Goal: Task Accomplishment & Management: Complete application form

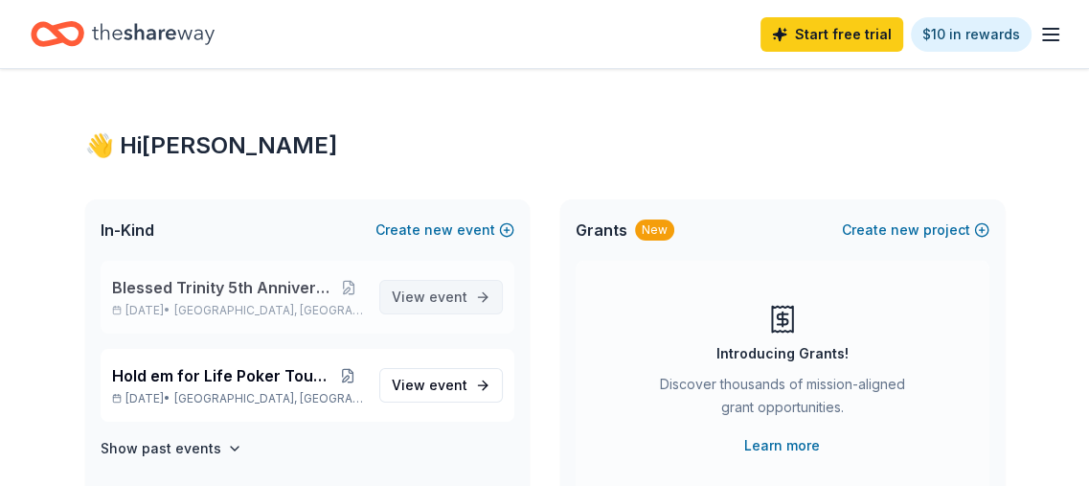
click at [424, 290] on span "View event" at bounding box center [430, 296] width 76 height 23
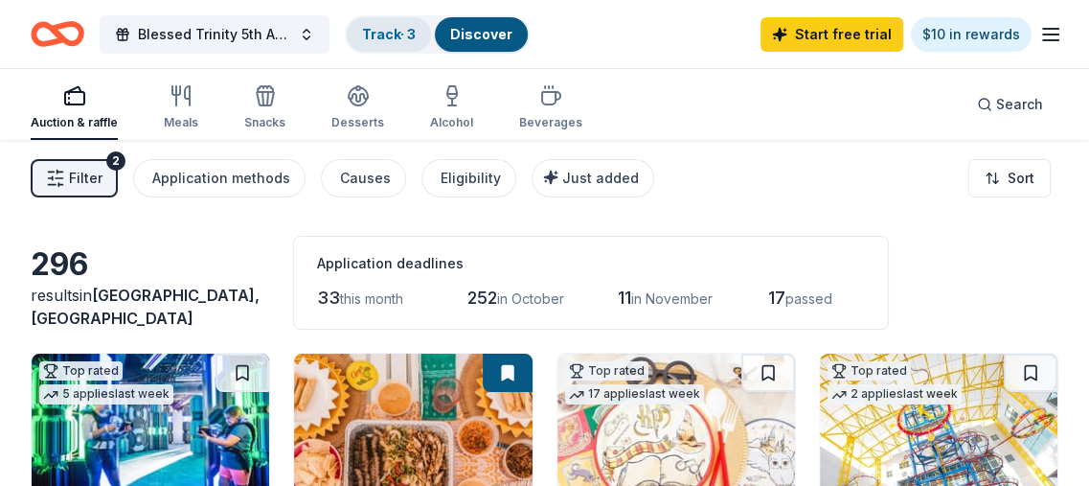
click at [389, 30] on link "Track · 3" at bounding box center [389, 34] width 54 height 16
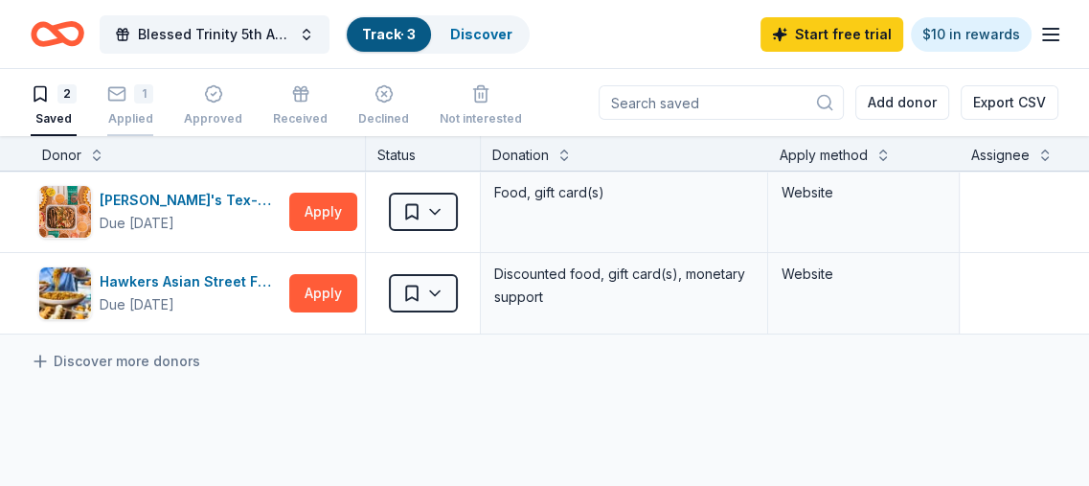
click at [125, 91] on rect "button" at bounding box center [117, 93] width 16 height 12
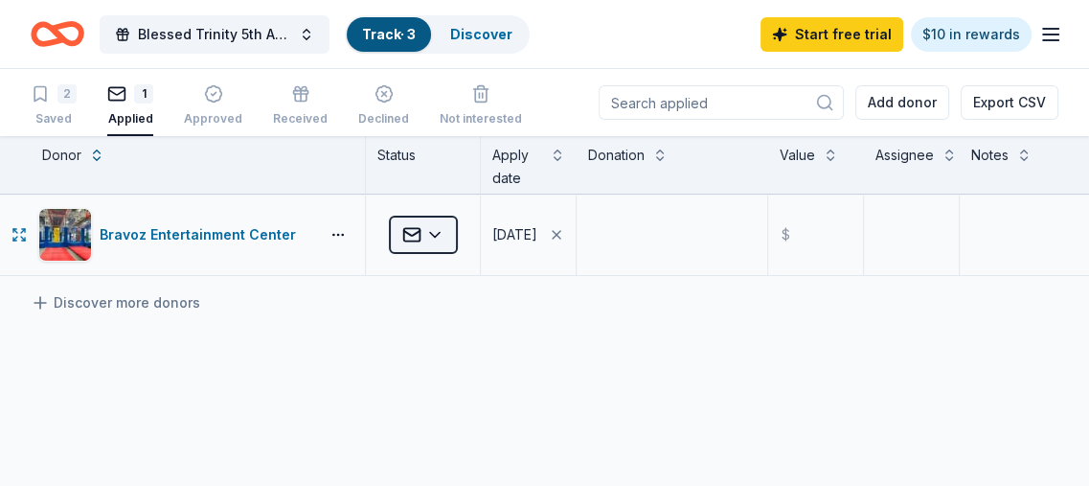
click at [426, 226] on html "Blessed Trinity 5th Anniversary Bingo Track · 3 Discover Start free trial $10 i…" at bounding box center [544, 243] width 1089 height 486
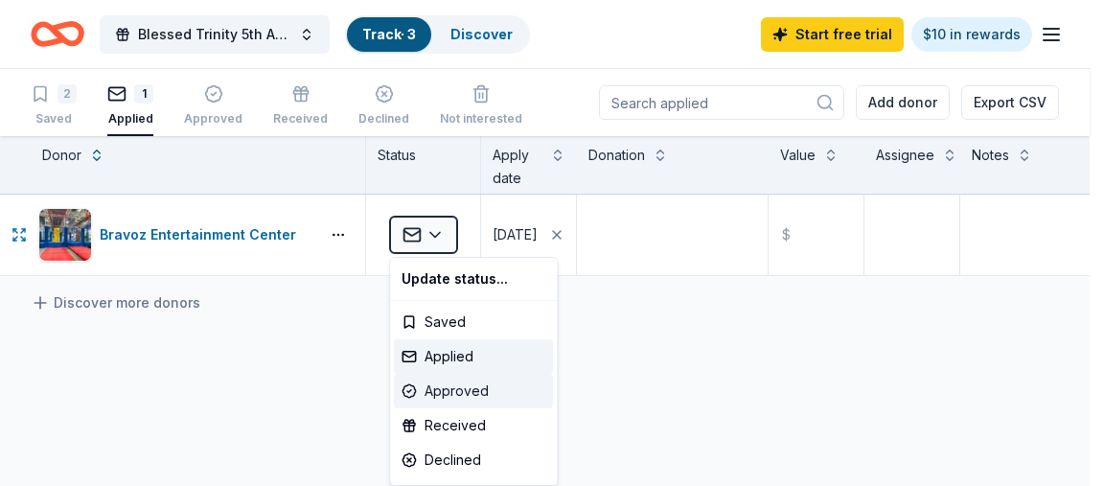
click at [477, 385] on div "Approved" at bounding box center [473, 391] width 159 height 34
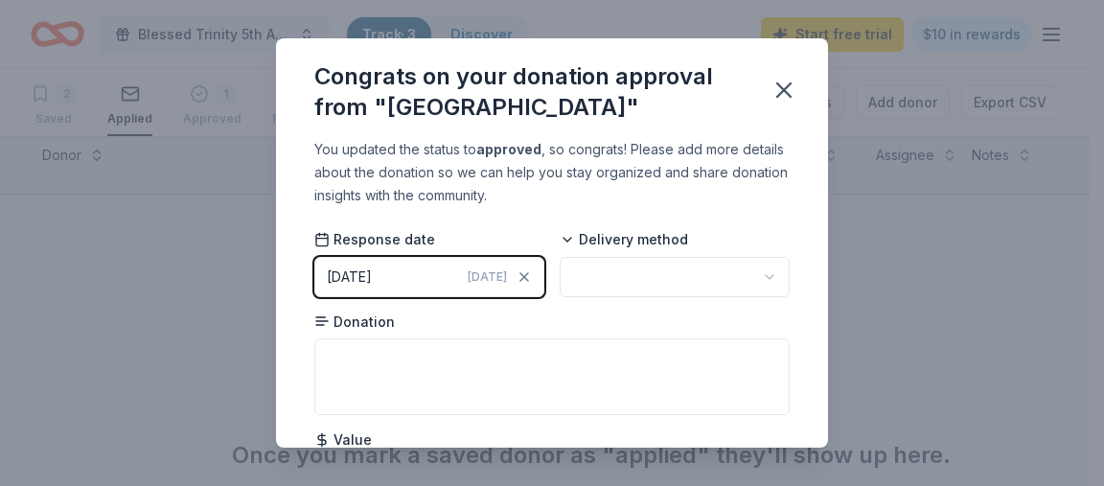
click at [754, 279] on html "Blessed Trinity 5th Anniversary Bingo Track · 3 Discover Start free trial $10 i…" at bounding box center [552, 243] width 1104 height 486
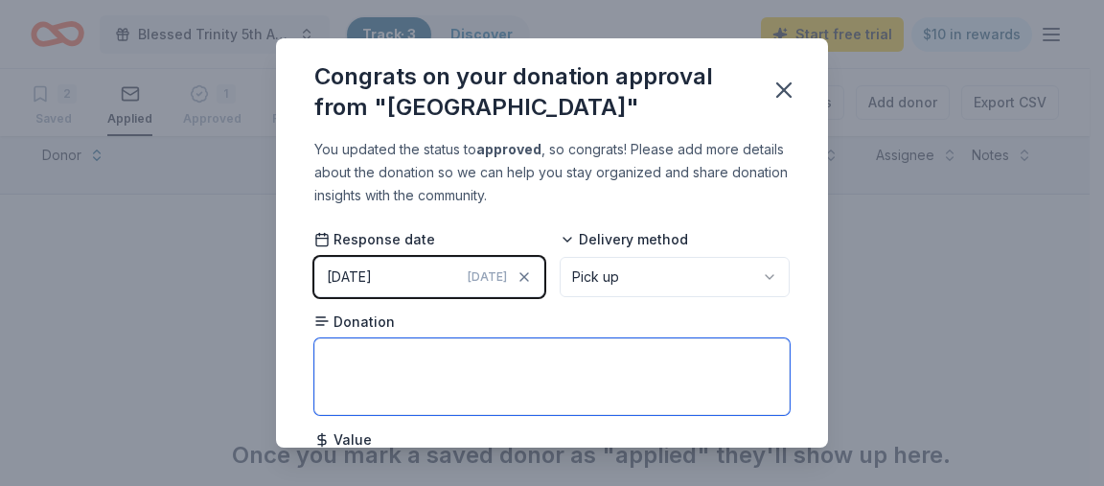
click at [338, 352] on textarea at bounding box center [551, 376] width 475 height 77
click at [348, 348] on textarea at bounding box center [551, 376] width 475 height 77
drag, startPoint x: 338, startPoint y: 360, endPoint x: 356, endPoint y: 386, distance: 31.6
click at [356, 386] on textarea "Fily four pack of tickets" at bounding box center [551, 376] width 475 height 77
click at [345, 355] on textarea "Fily four pack of tickets" at bounding box center [551, 376] width 475 height 77
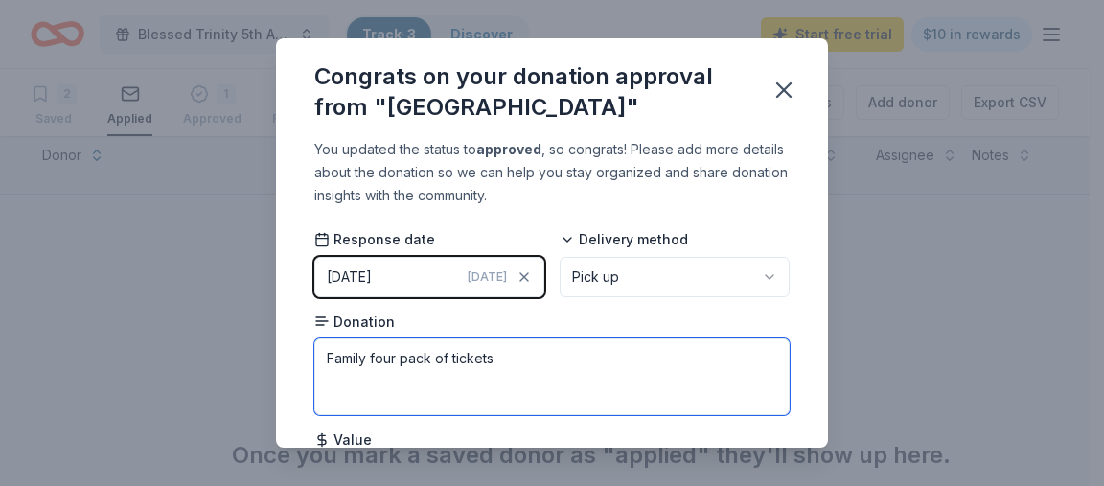
scroll to position [96, 0]
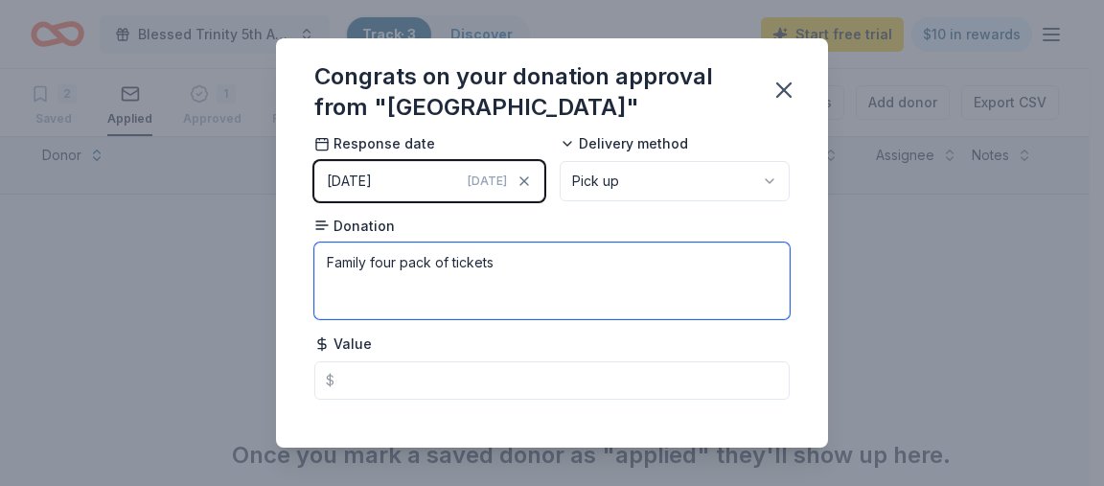
type textarea "Family four pack of tickets"
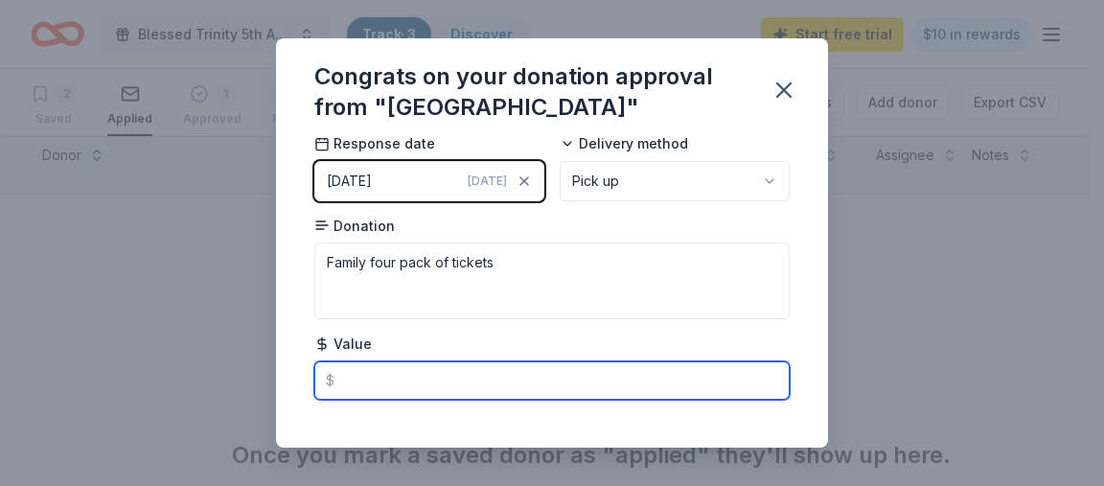
click at [351, 374] on input "text" at bounding box center [551, 380] width 475 height 38
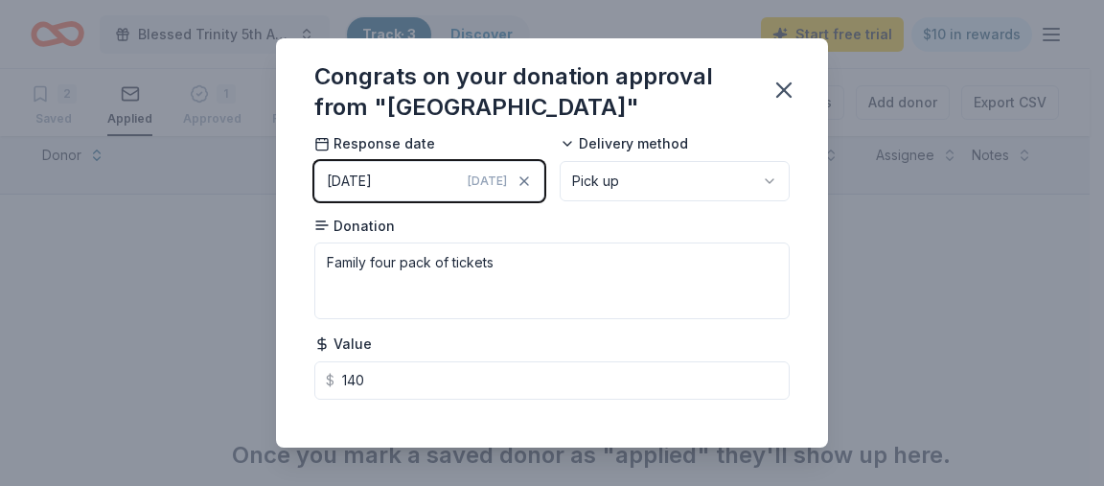
type input "140.00"
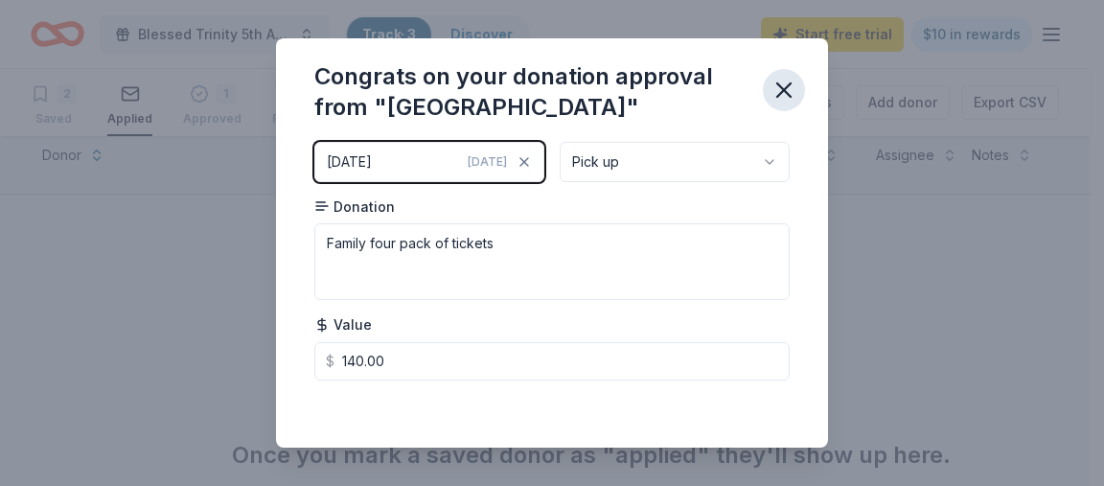
click at [782, 91] on icon "button" at bounding box center [783, 90] width 27 height 27
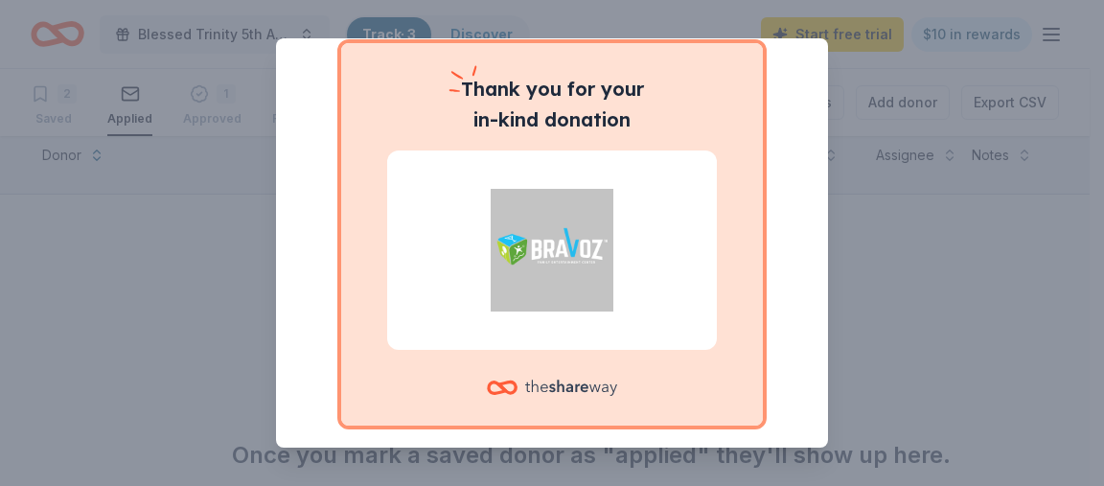
scroll to position [245, 0]
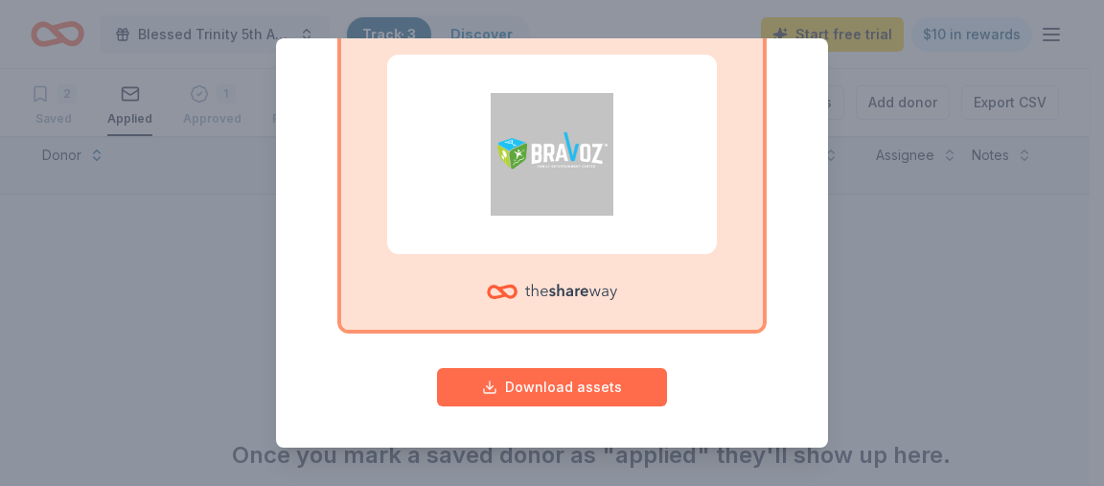
click at [555, 386] on button "Download assets" at bounding box center [552, 387] width 230 height 38
click at [555, 384] on button "Download assets" at bounding box center [552, 387] width 230 height 38
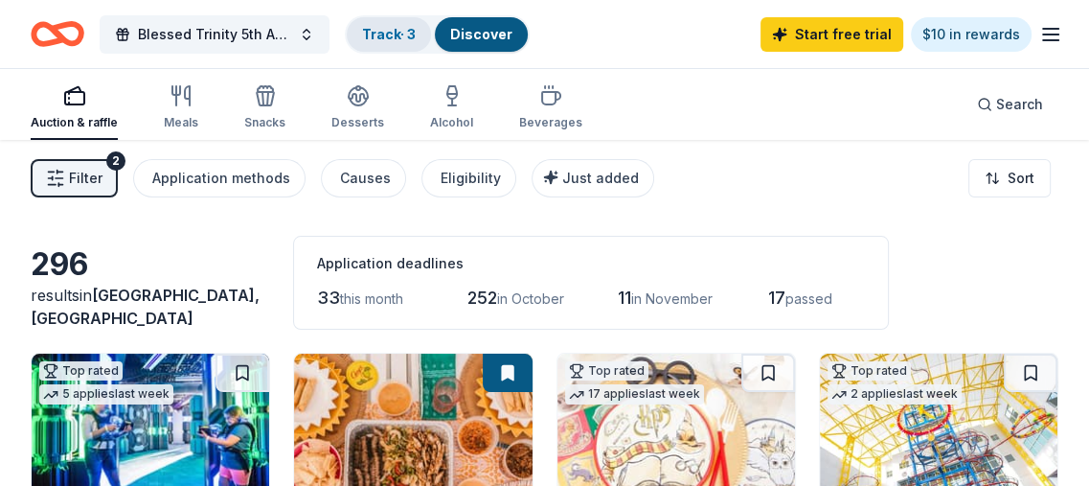
click at [399, 33] on link "Track · 3" at bounding box center [389, 34] width 54 height 16
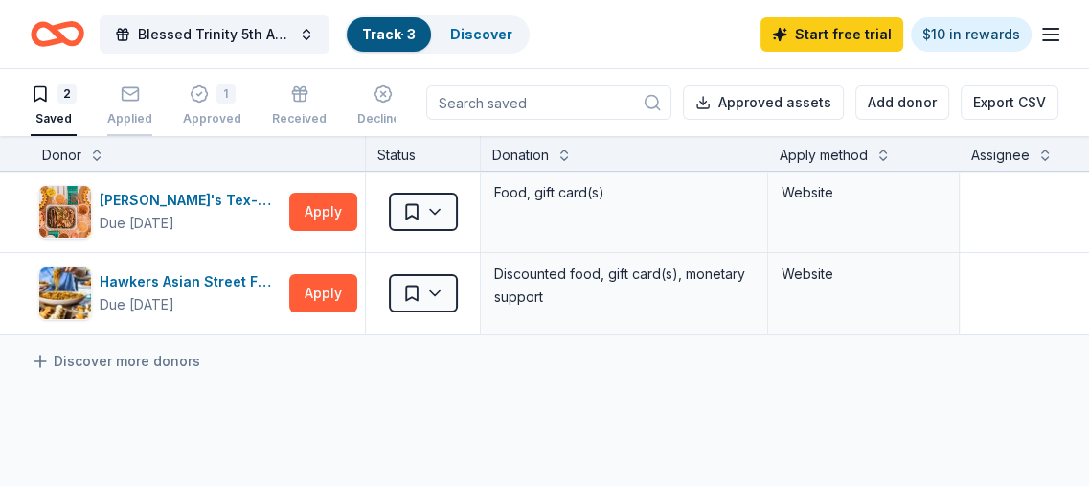
click at [130, 87] on rect "button" at bounding box center [130, 93] width 16 height 12
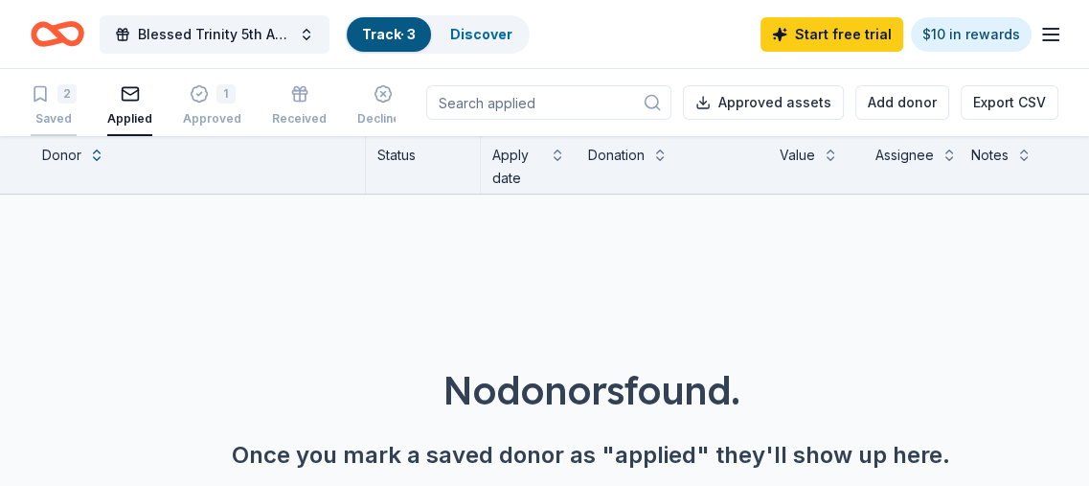
click at [46, 95] on icon "button" at bounding box center [40, 93] width 19 height 19
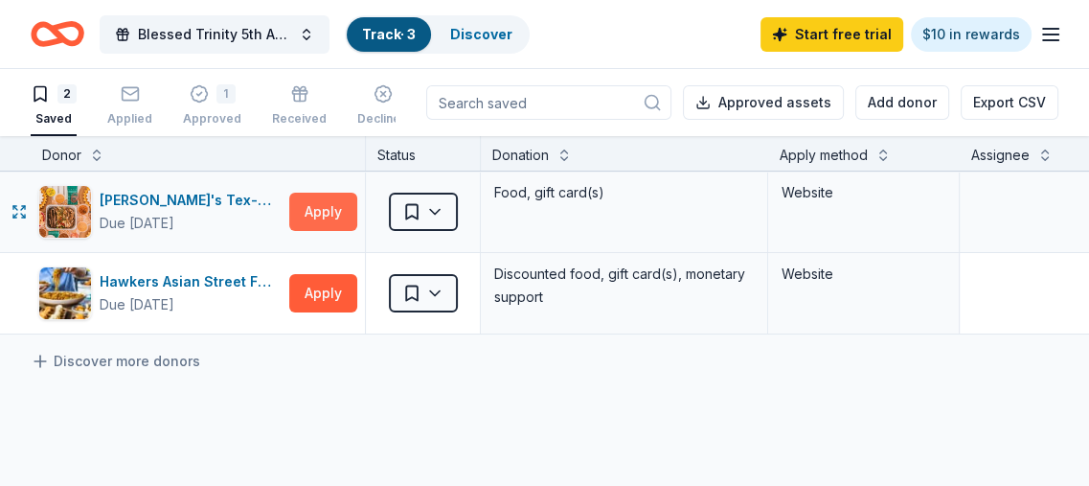
click at [326, 202] on button "Apply" at bounding box center [323, 212] width 68 height 38
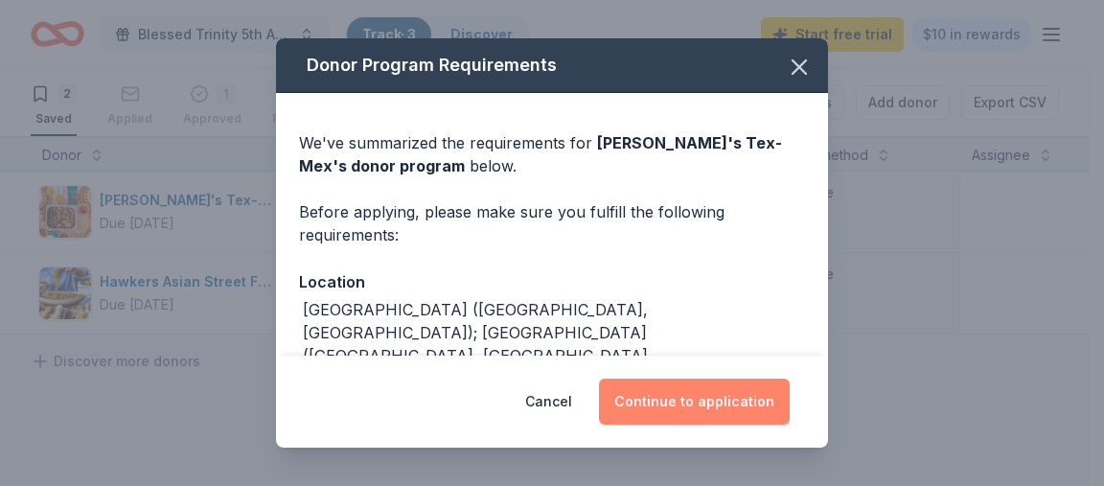
click at [645, 401] on button "Continue to application" at bounding box center [694, 401] width 191 height 46
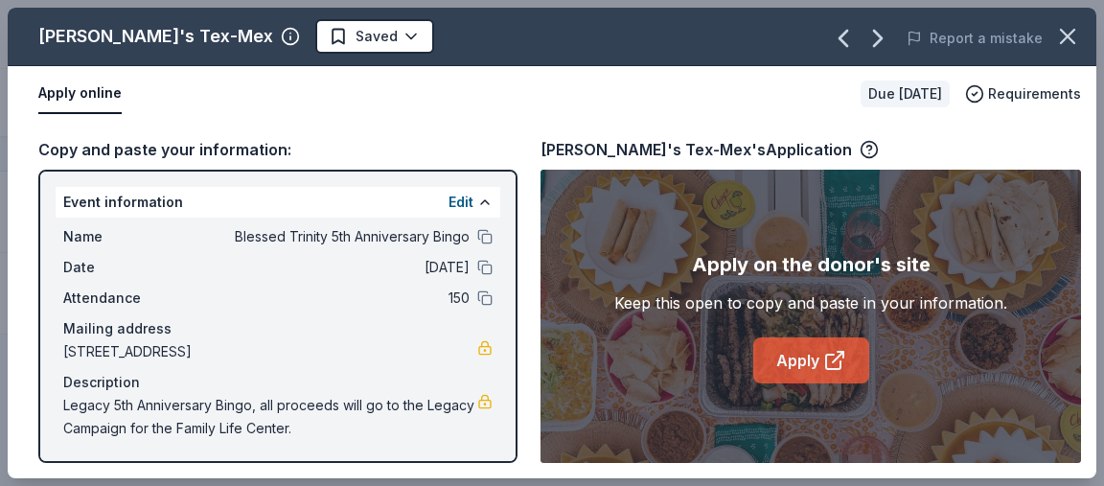
click at [826, 352] on icon at bounding box center [834, 360] width 23 height 23
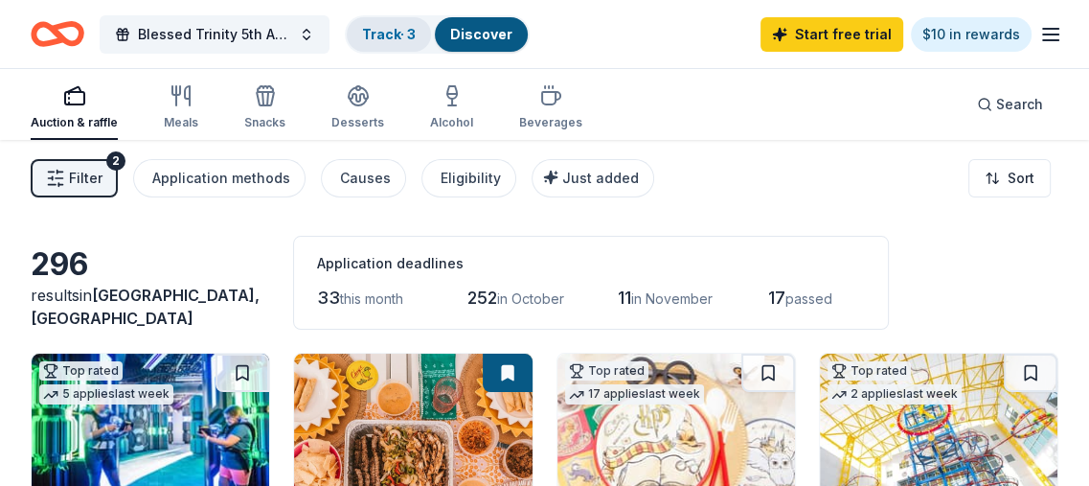
click at [408, 30] on link "Track · 3" at bounding box center [389, 34] width 54 height 16
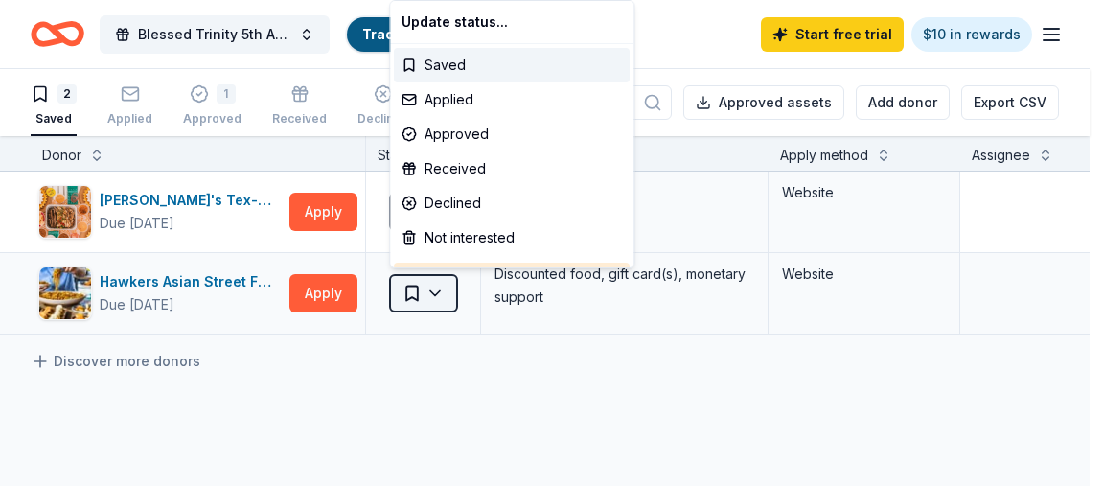
click at [414, 288] on html "Blessed Trinity 5th Anniversary Bingo Track · 3 Discover Start free trial $10 i…" at bounding box center [552, 243] width 1104 height 486
click at [391, 401] on html "Blessed Trinity 5th Anniversary Bingo Track · 3 Discover Start free trial $10 i…" at bounding box center [552, 243] width 1104 height 486
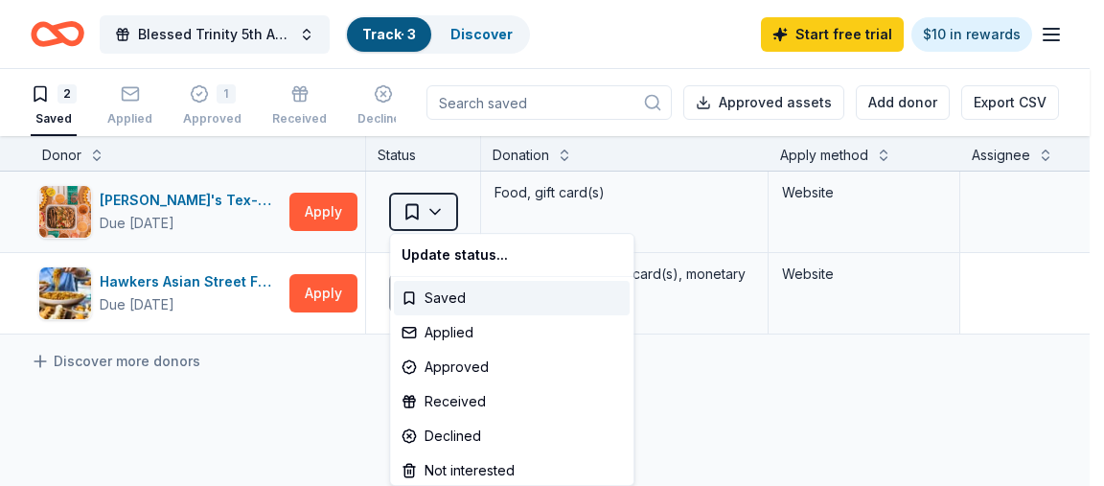
click at [422, 206] on html "Blessed Trinity 5th Anniversary Bingo Track · 3 Discover Start free trial $10 i…" at bounding box center [552, 243] width 1104 height 486
click at [315, 213] on html "Blessed Trinity 5th Anniversary Bingo Track · 3 Discover Start free trial $10 i…" at bounding box center [552, 243] width 1104 height 486
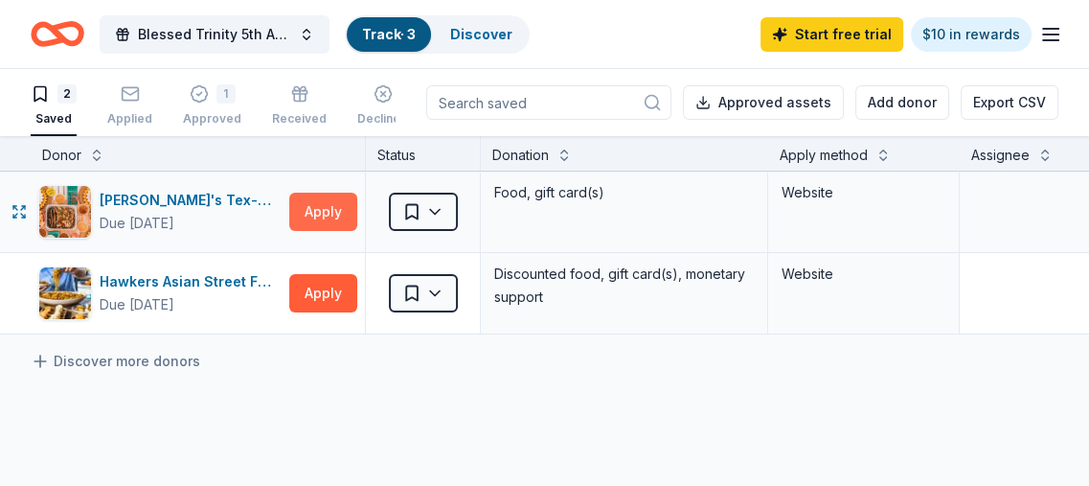
click at [326, 205] on button "Apply" at bounding box center [323, 212] width 68 height 38
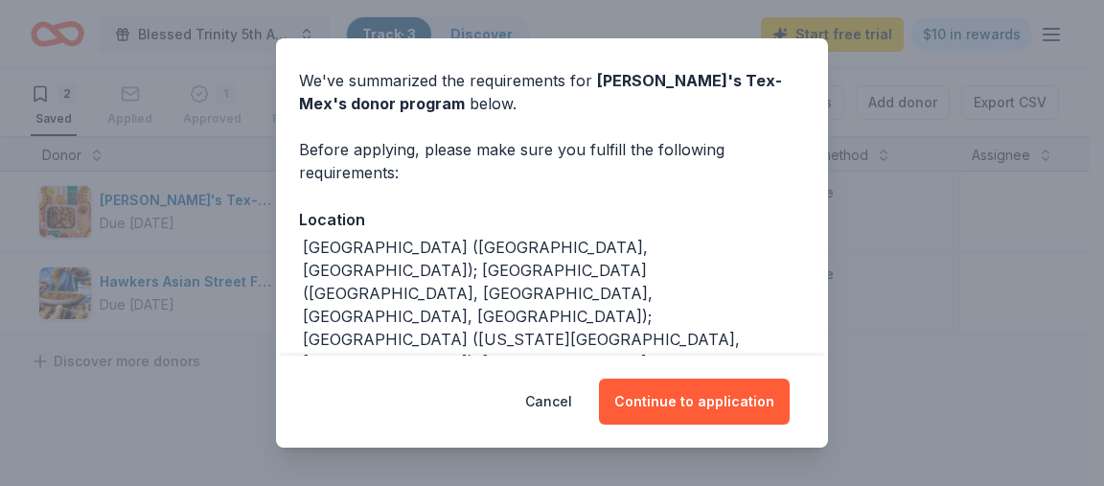
scroll to position [96, 0]
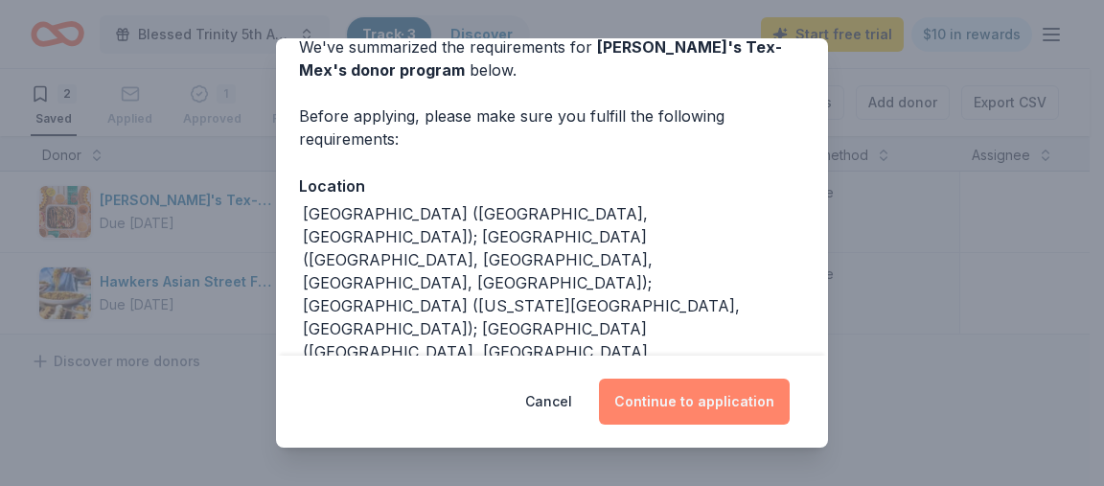
click at [659, 404] on button "Continue to application" at bounding box center [694, 401] width 191 height 46
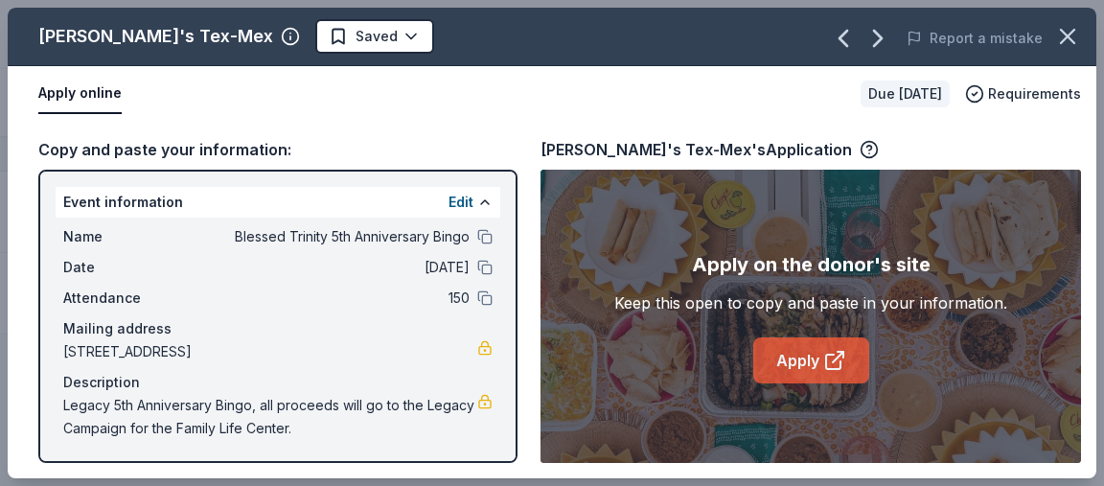
click at [769, 355] on link "Apply" at bounding box center [811, 360] width 116 height 46
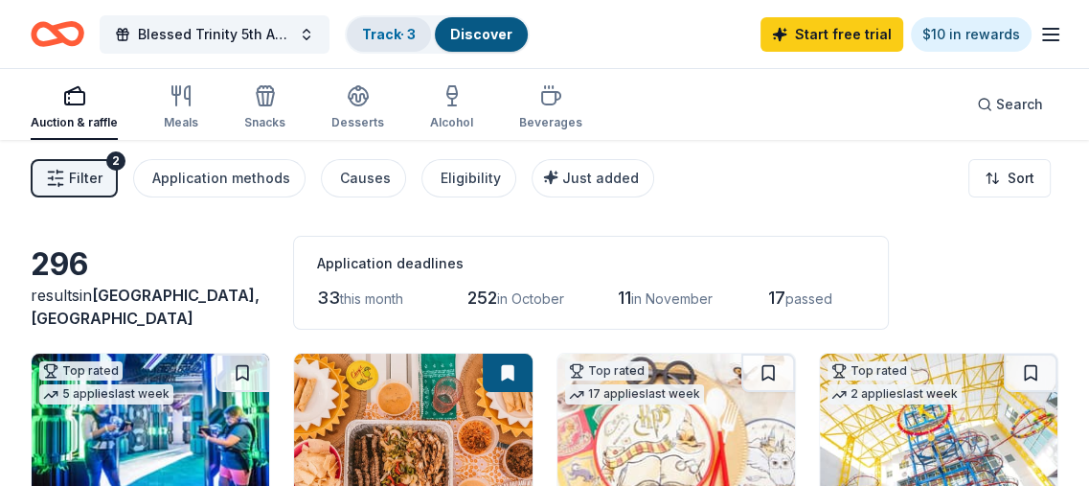
click at [381, 30] on link "Track · 3" at bounding box center [389, 34] width 54 height 16
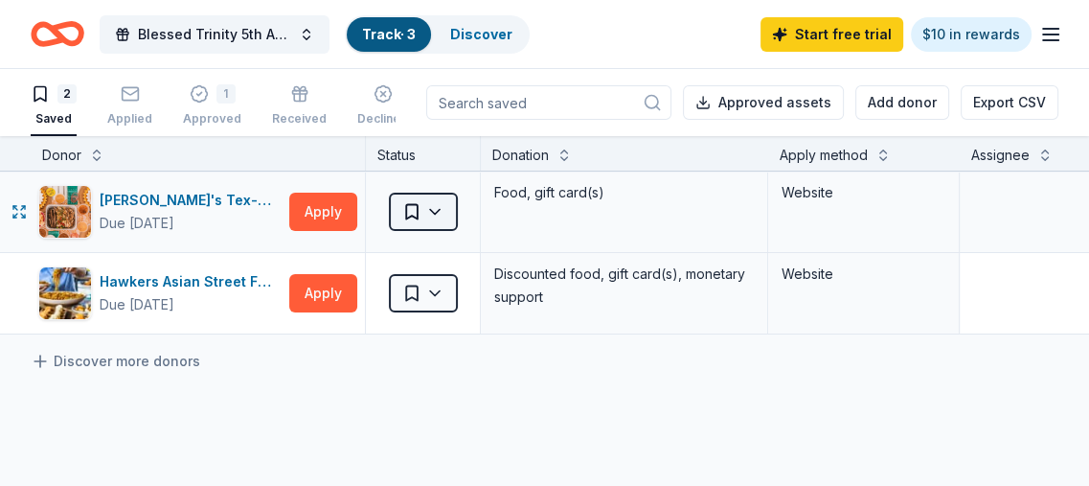
click at [434, 206] on html "Blessed Trinity 5th Anniversary Bingo Track · 3 Discover Start free trial $10 i…" at bounding box center [544, 243] width 1089 height 486
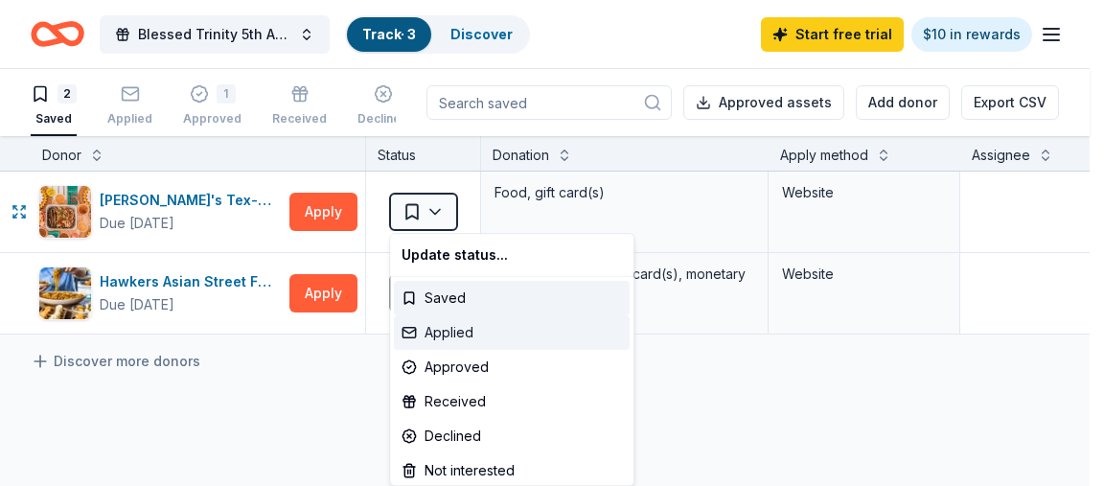
click at [437, 328] on div "Applied" at bounding box center [512, 332] width 236 height 34
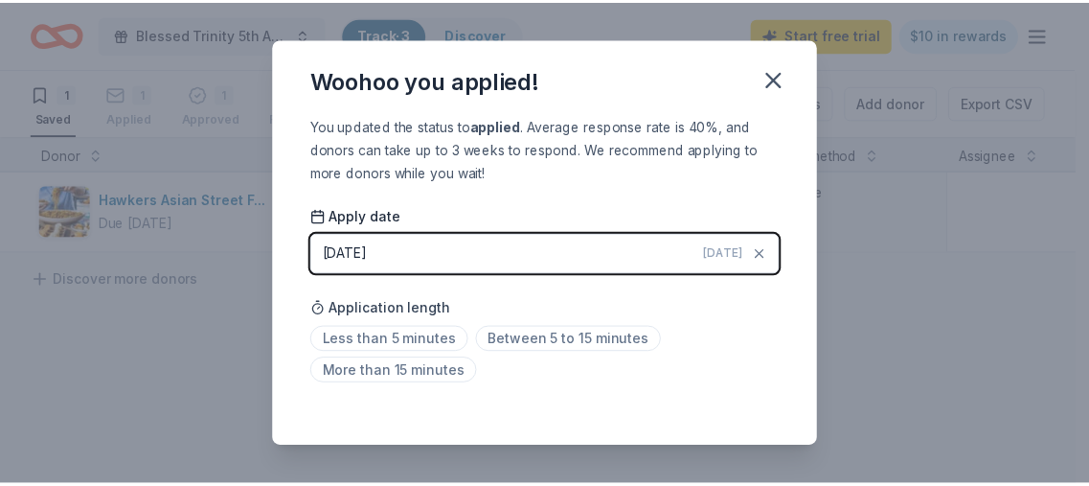
scroll to position [11, 0]
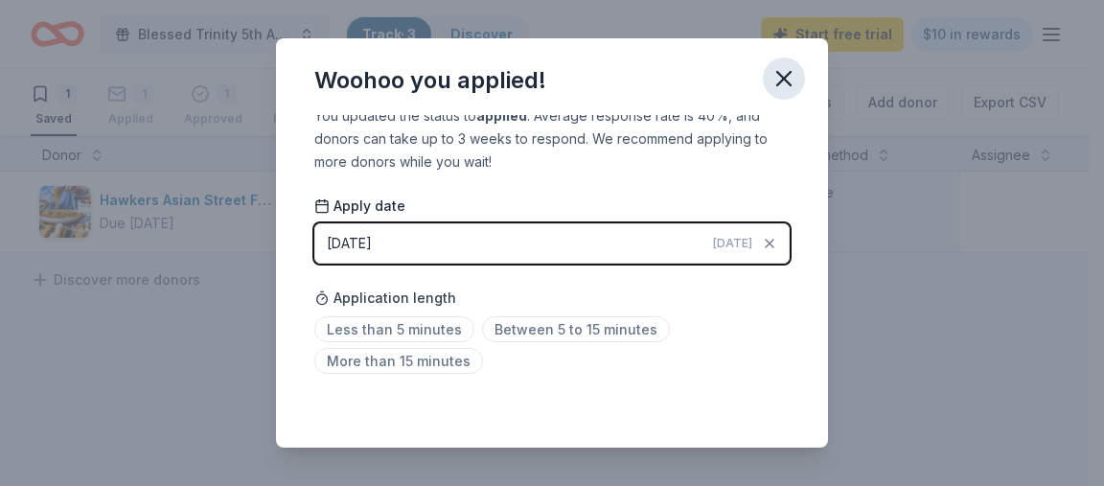
click at [785, 79] on icon "button" at bounding box center [783, 78] width 27 height 27
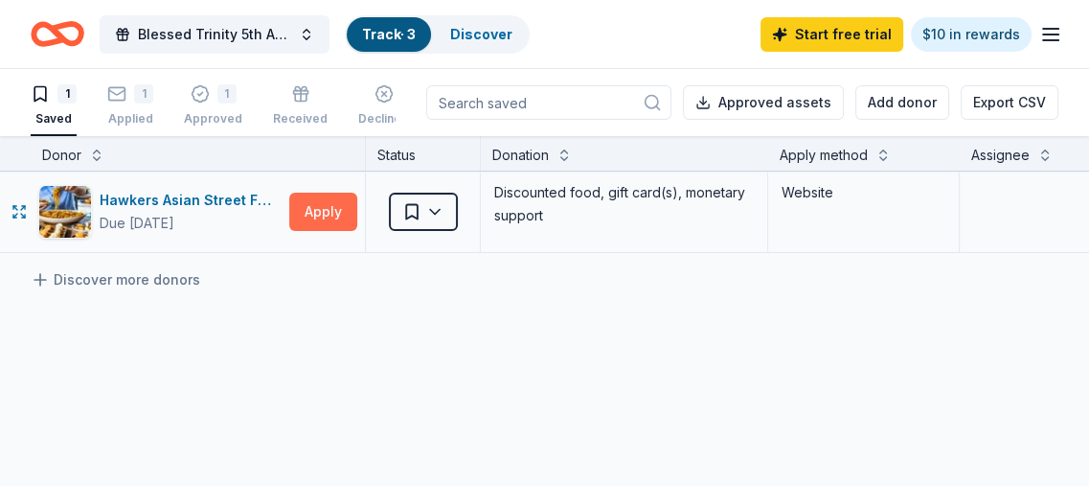
click at [323, 209] on button "Apply" at bounding box center [323, 212] width 68 height 38
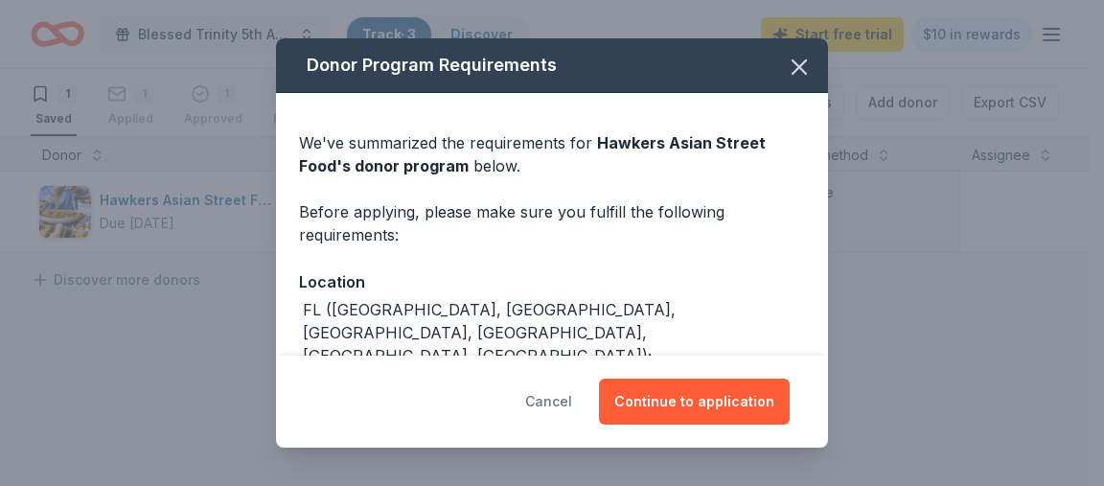
click at [555, 401] on button "Cancel" at bounding box center [548, 401] width 47 height 46
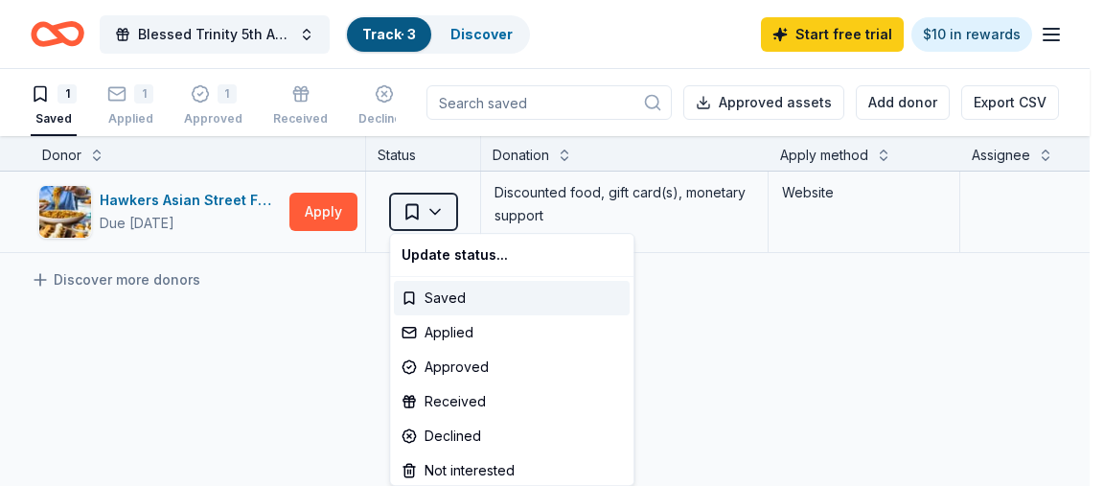
click at [432, 202] on html "Blessed Trinity 5th Anniversary Bingo Track · 3 Discover Start free trial $10 i…" at bounding box center [552, 243] width 1104 height 486
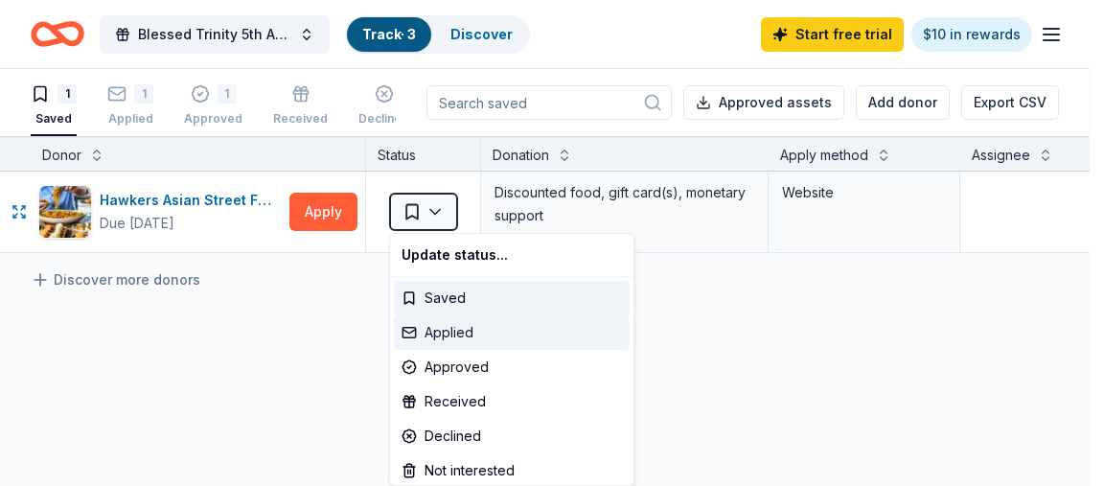
click at [448, 329] on div "Applied" at bounding box center [512, 332] width 236 height 34
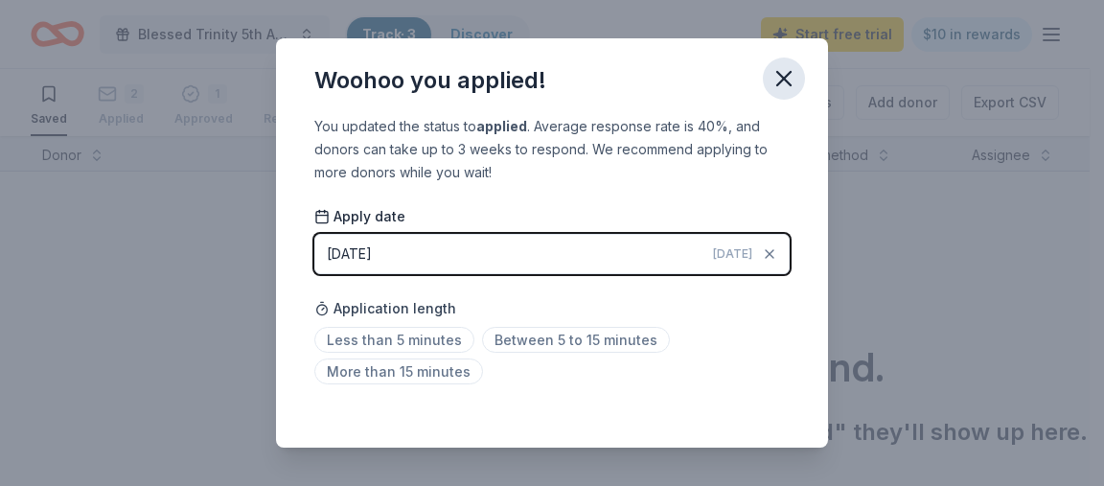
click at [780, 71] on icon "button" at bounding box center [783, 78] width 27 height 27
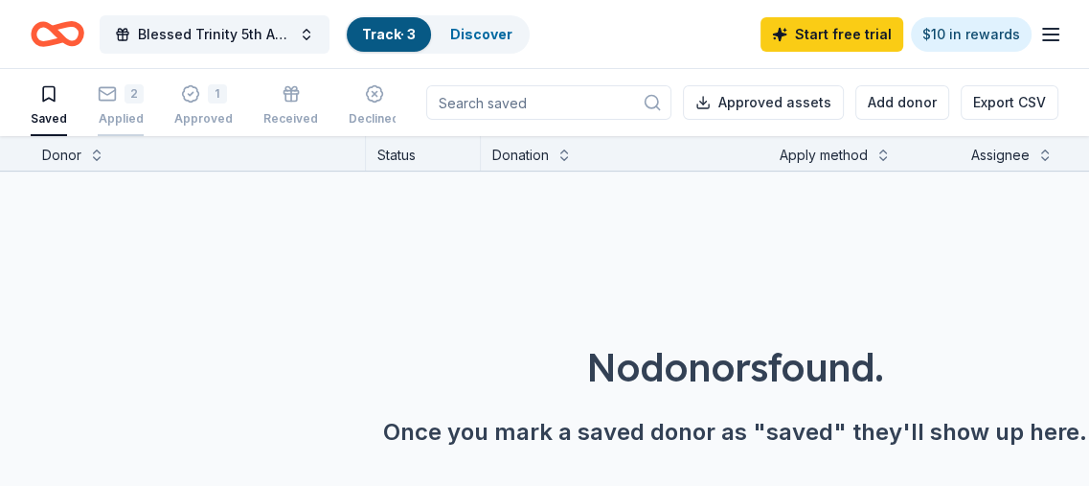
click at [119, 88] on div "2" at bounding box center [121, 93] width 46 height 19
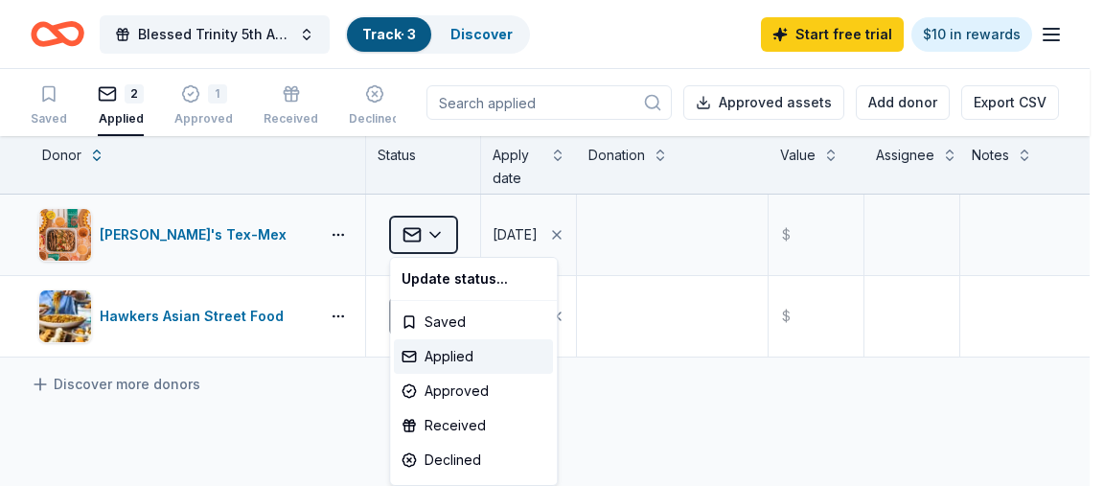
click at [414, 227] on html "Blessed Trinity 5th Anniversary Bingo Track · 3 Discover Start free trial $10 i…" at bounding box center [552, 243] width 1104 height 486
click at [215, 237] on html "Blessed Trinity 5th Anniversary Bingo Track · 3 Discover Start free trial $10 i…" at bounding box center [552, 243] width 1104 height 486
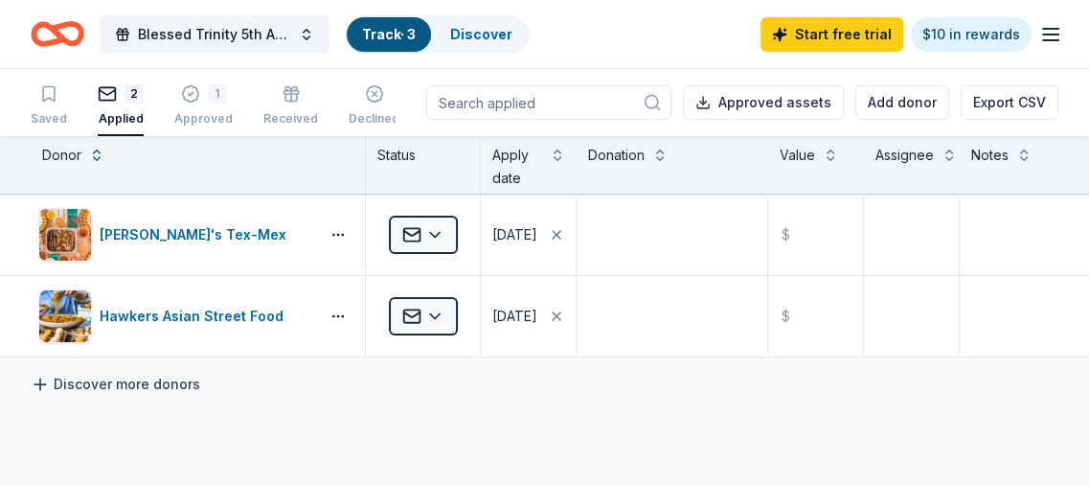
click at [101, 382] on link "Discover more donors" at bounding box center [116, 384] width 170 height 23
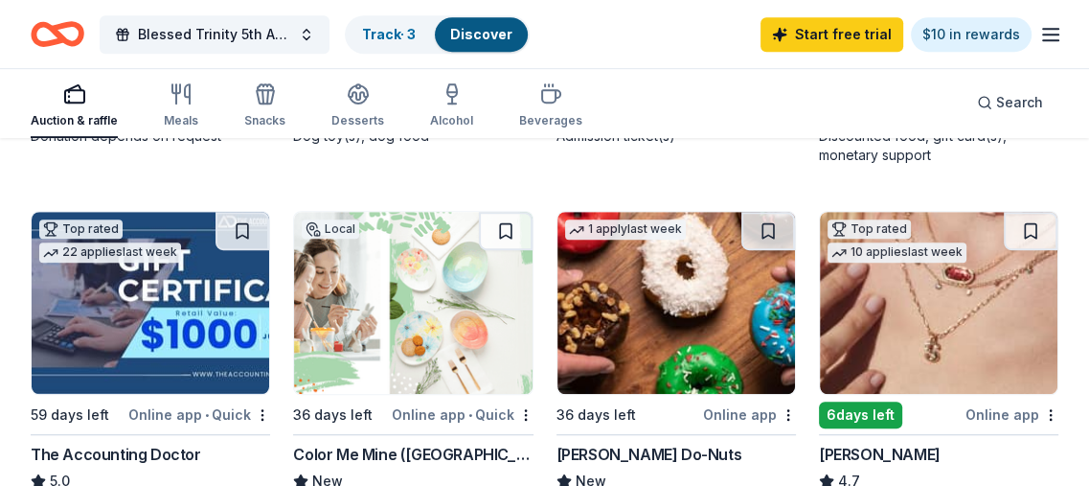
scroll to position [958, 0]
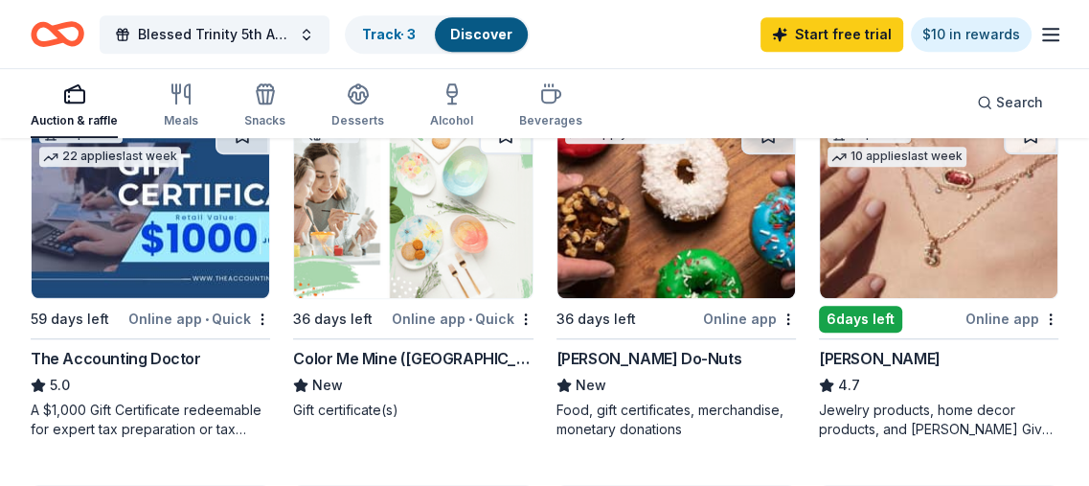
click at [730, 319] on div "Online app" at bounding box center [749, 319] width 93 height 24
click at [386, 38] on link "Track · 4" at bounding box center [389, 34] width 55 height 16
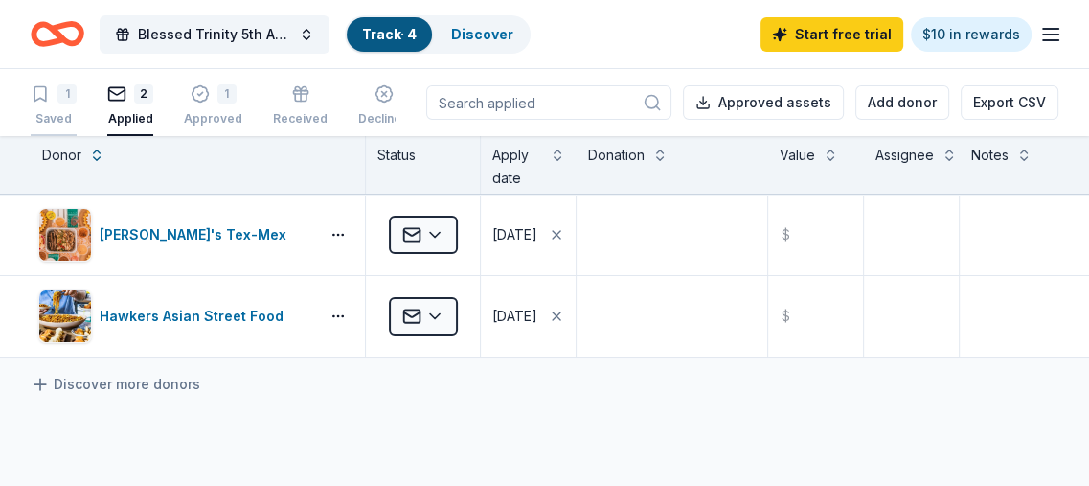
click at [53, 95] on div "1" at bounding box center [54, 93] width 46 height 19
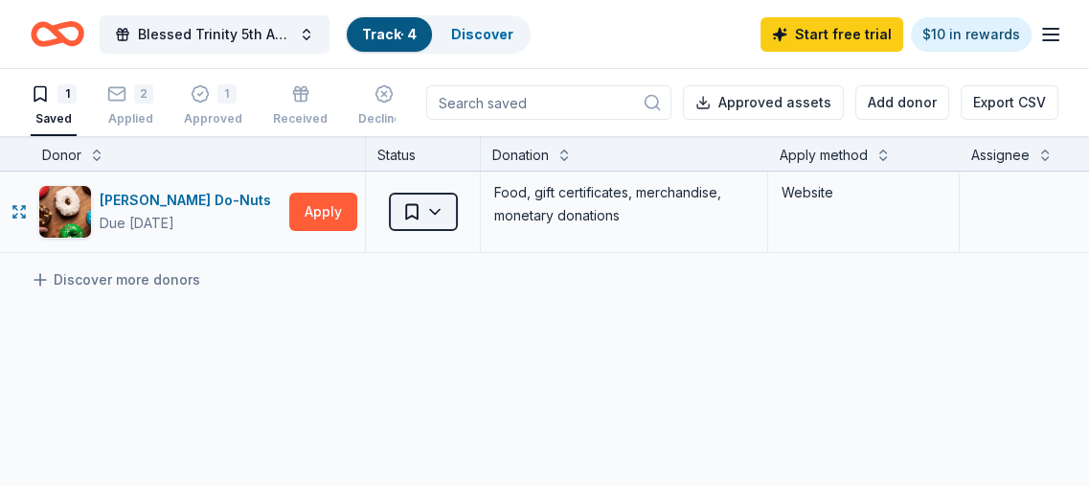
click at [432, 210] on html "Blessed Trinity 5th Anniversary Bingo Track · 4 Discover Start free trial $10 i…" at bounding box center [544, 243] width 1089 height 486
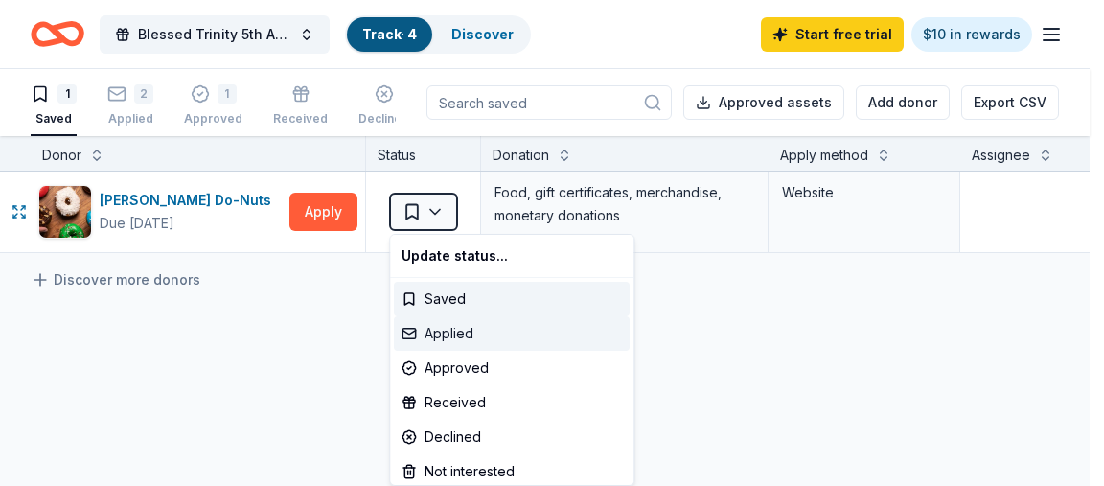
click at [467, 329] on div "Applied" at bounding box center [512, 333] width 236 height 34
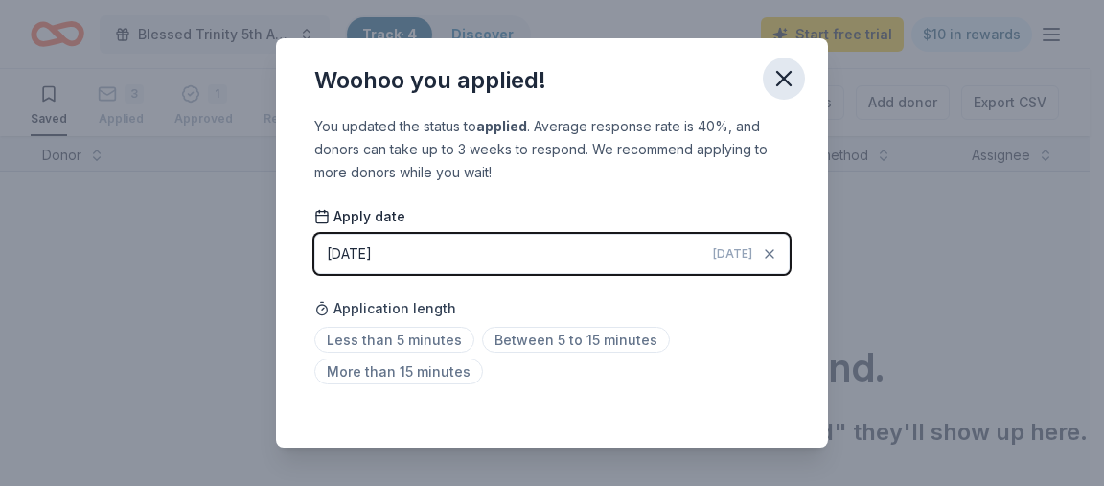
click at [785, 79] on icon "button" at bounding box center [783, 78] width 13 height 13
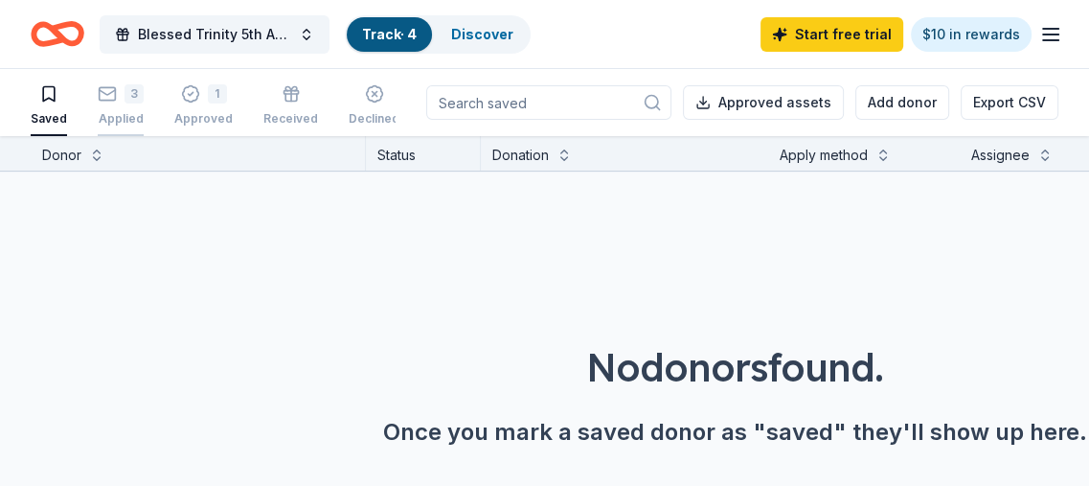
click at [106, 89] on rect "button" at bounding box center [108, 83] width 16 height 12
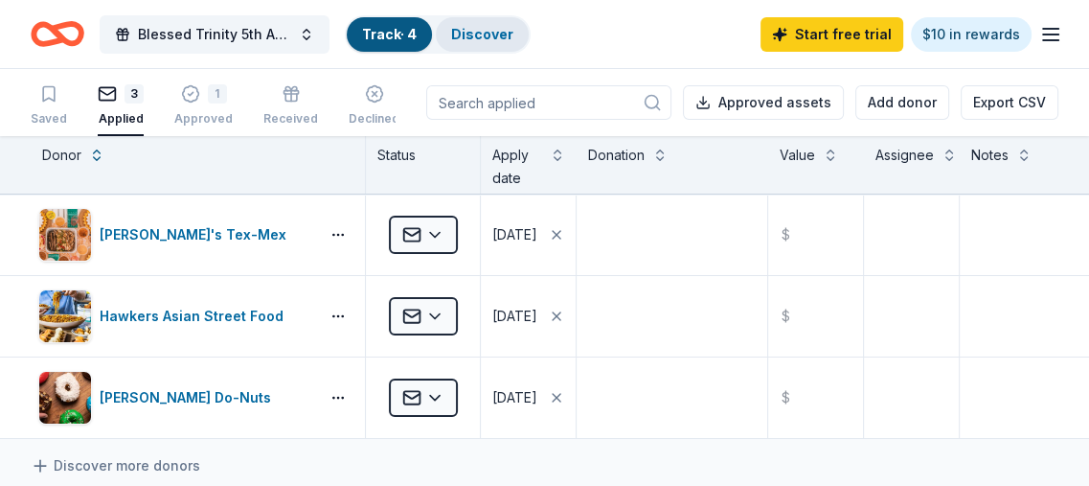
click at [476, 30] on link "Discover" at bounding box center [482, 34] width 62 height 16
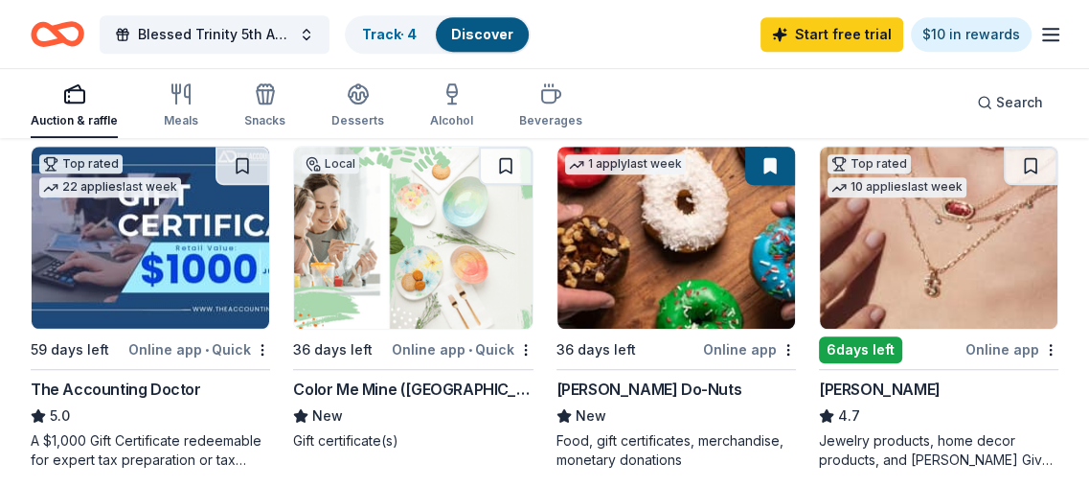
scroll to position [958, 0]
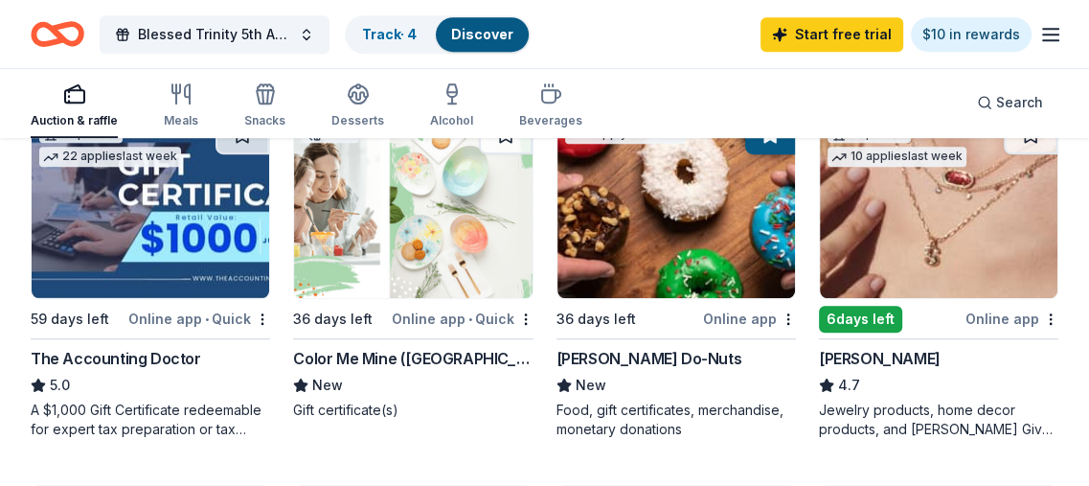
click at [993, 310] on div "Online app" at bounding box center [1012, 319] width 93 height 24
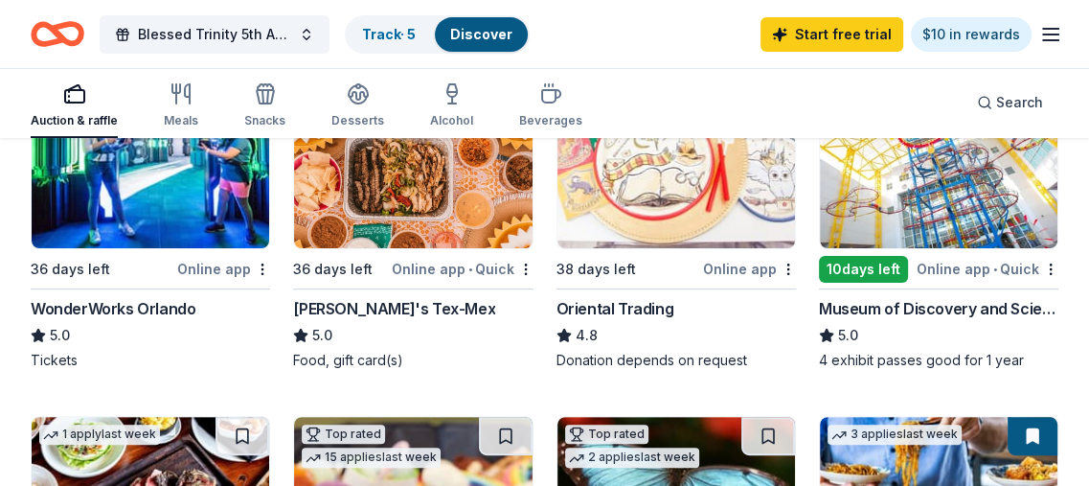
scroll to position [383, 0]
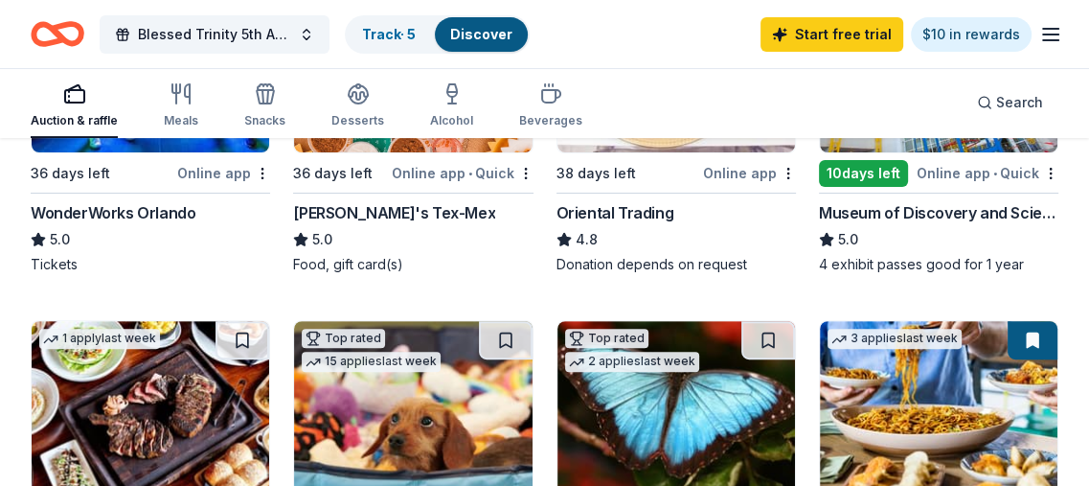
click at [201, 172] on div "Online app" at bounding box center [223, 173] width 93 height 24
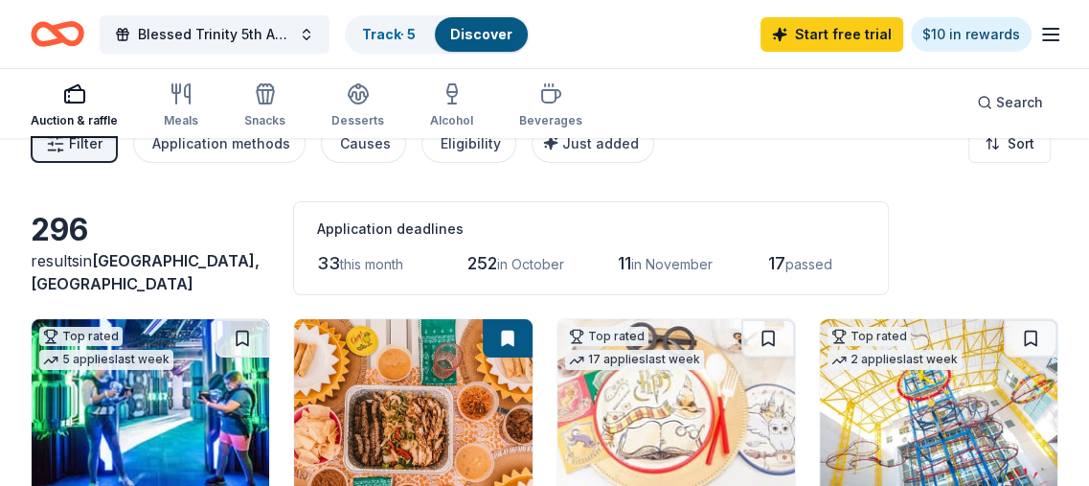
scroll to position [0, 0]
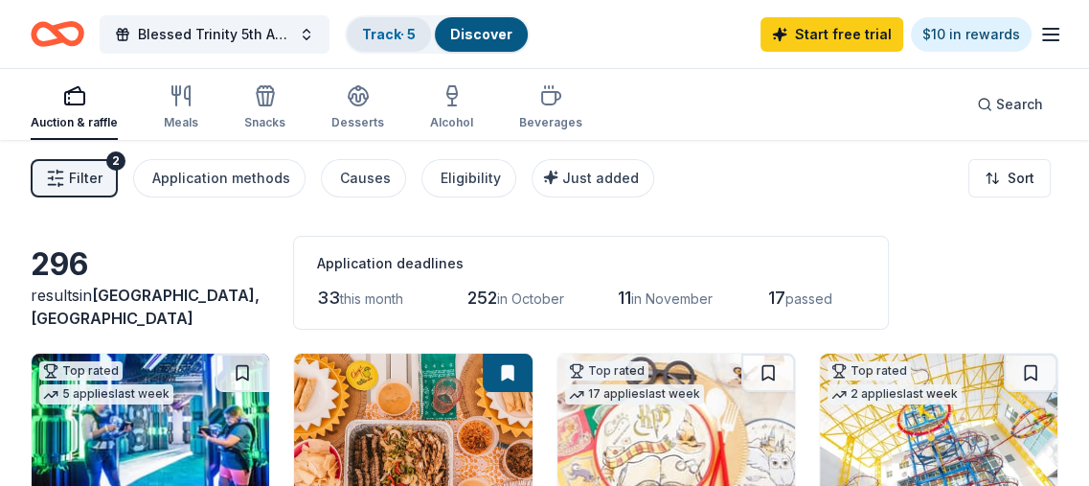
click at [394, 26] on link "Track · 5" at bounding box center [389, 34] width 54 height 16
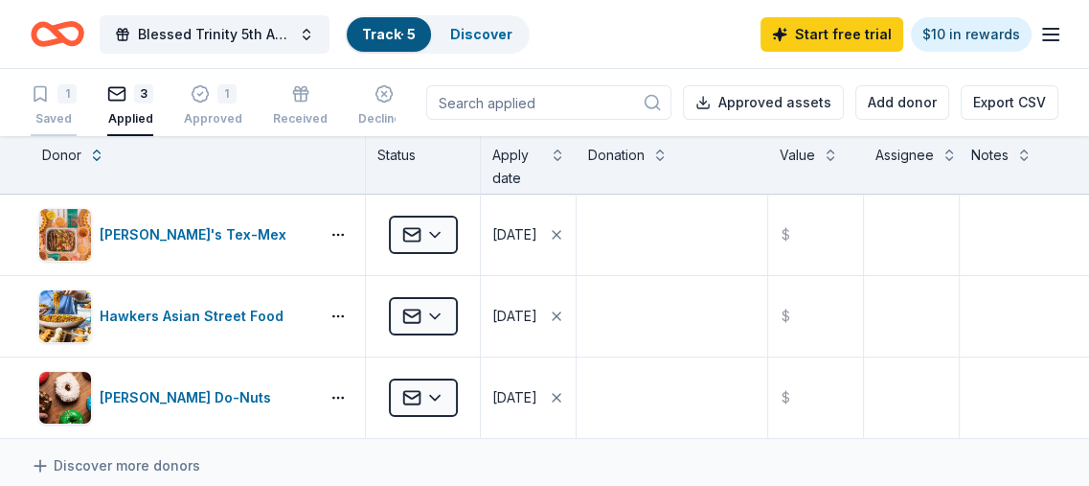
click at [61, 94] on div "1" at bounding box center [66, 93] width 19 height 19
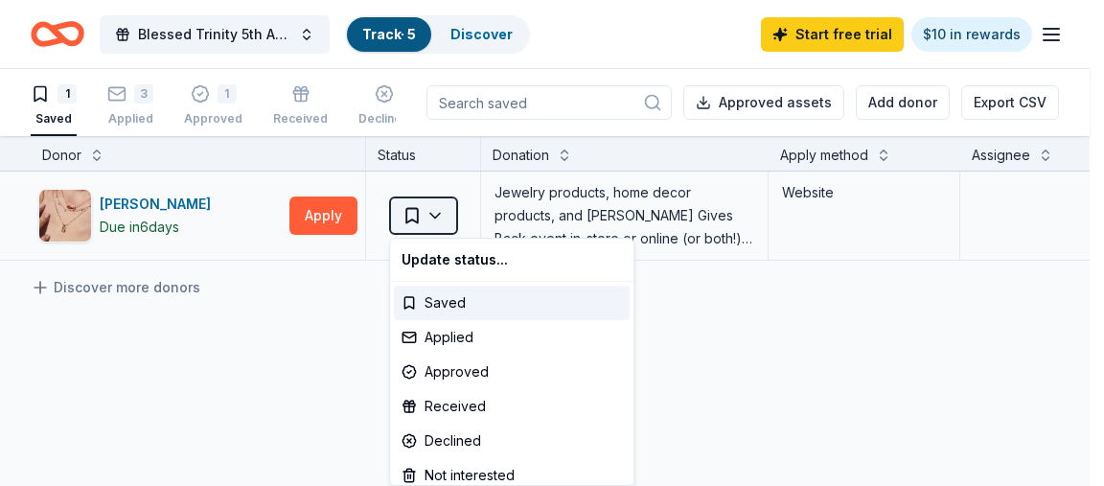
click at [433, 216] on html "Blessed Trinity 5th Anniversary Bingo Track · 5 Discover Start free trial $10 i…" at bounding box center [552, 243] width 1104 height 486
click at [458, 330] on div "Applied" at bounding box center [512, 337] width 236 height 34
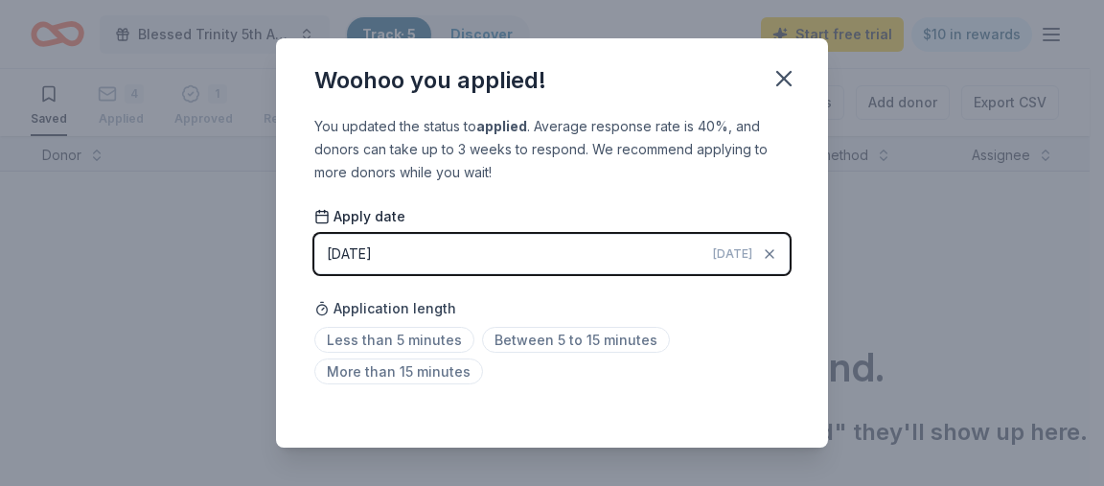
click at [410, 251] on button "09/10/2025 Today" at bounding box center [551, 254] width 475 height 40
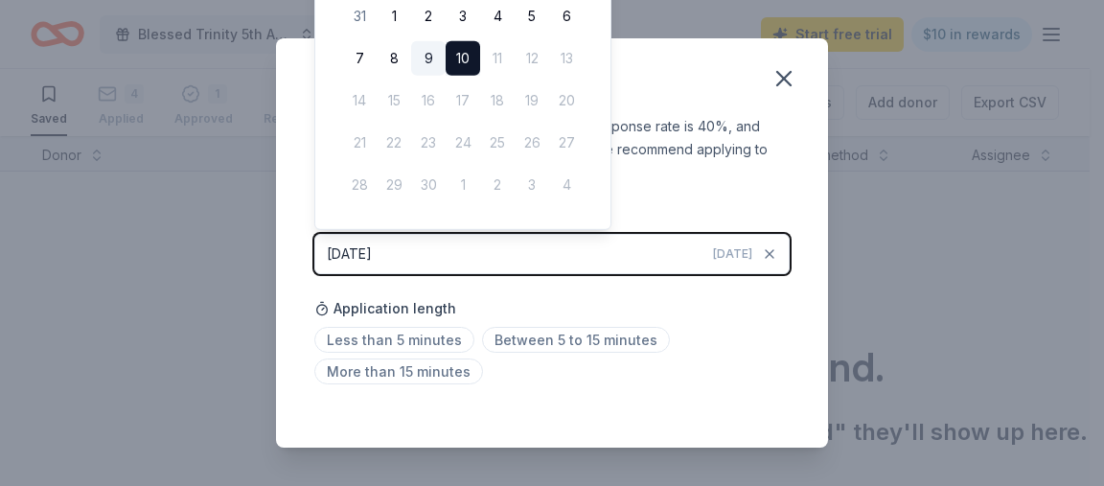
click at [425, 53] on button "9" at bounding box center [428, 58] width 34 height 34
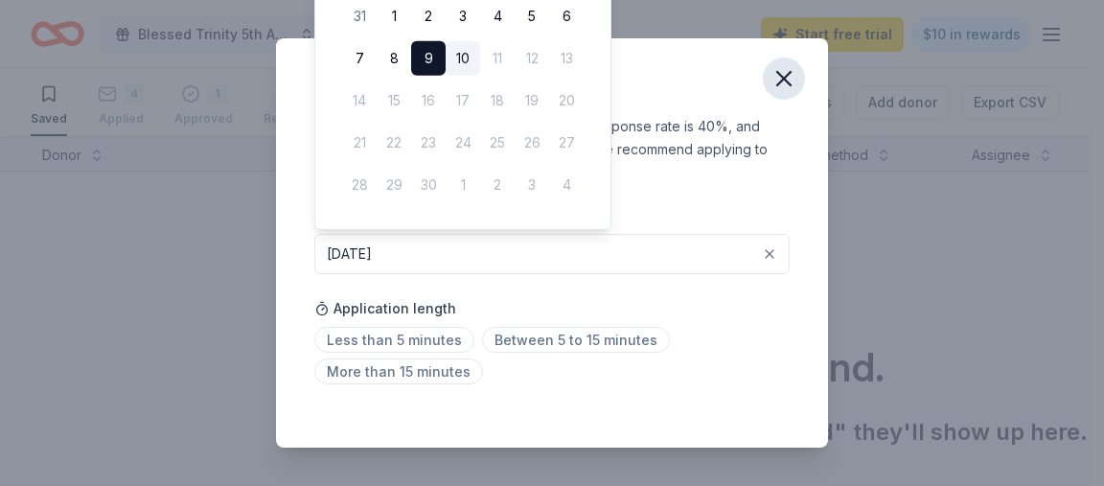
click at [785, 76] on icon "button" at bounding box center [783, 78] width 13 height 13
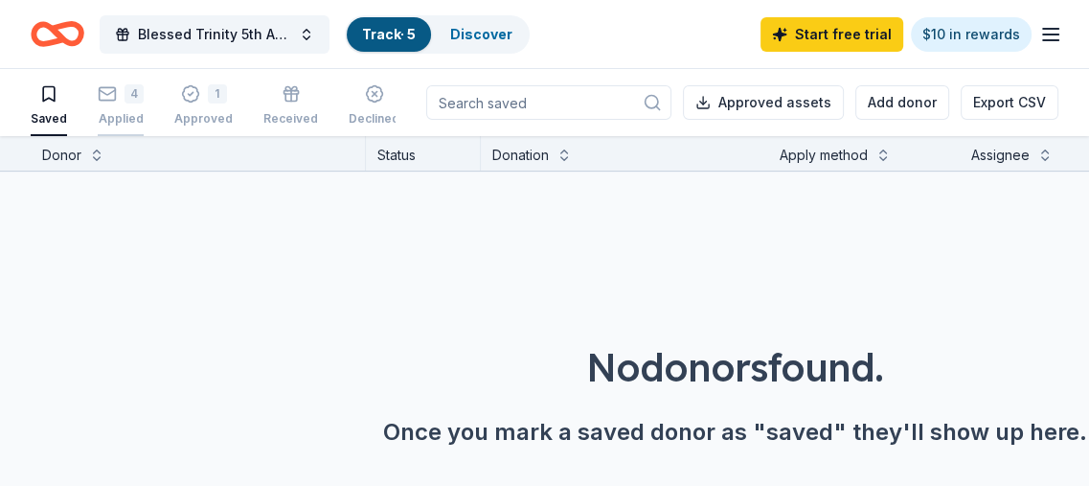
click at [125, 93] on div "4" at bounding box center [134, 83] width 19 height 19
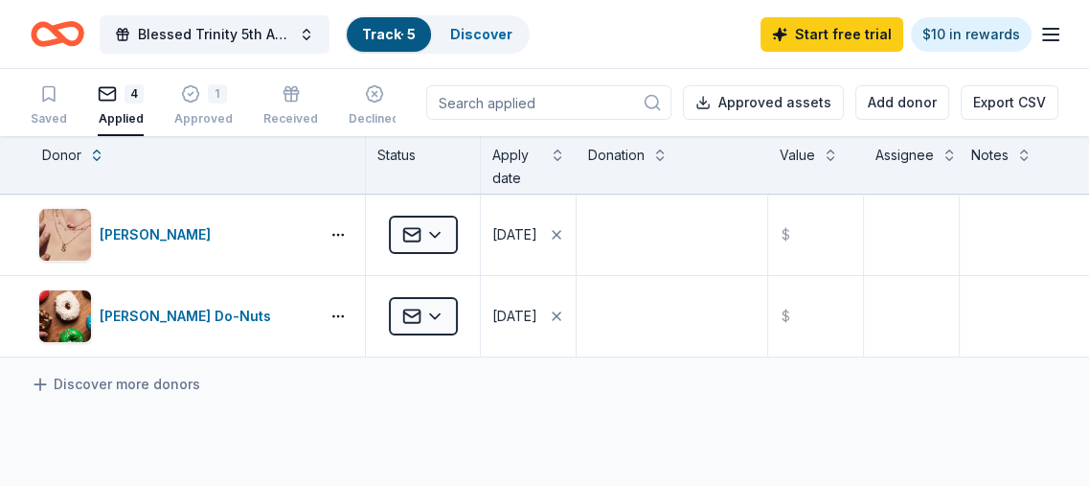
scroll to position [192, 0]
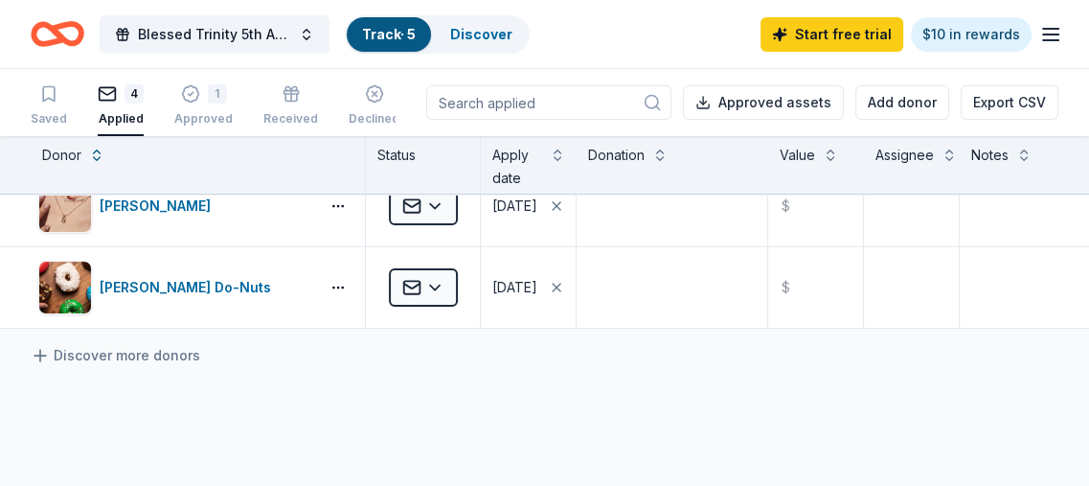
click at [1045, 34] on line "button" at bounding box center [1050, 34] width 15 height 0
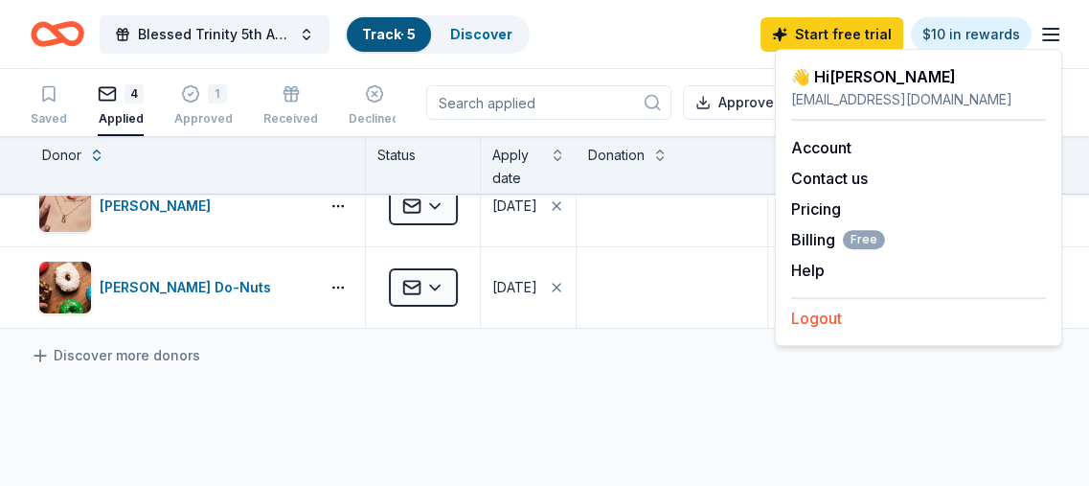
click at [831, 314] on button "Logout" at bounding box center [816, 318] width 51 height 23
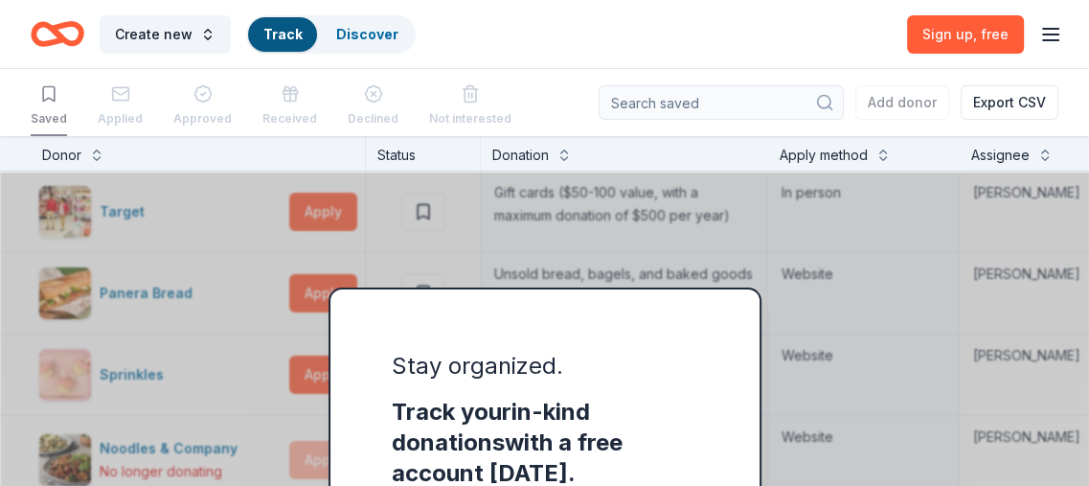
click at [666, 371] on div "Stay organized." at bounding box center [545, 366] width 307 height 31
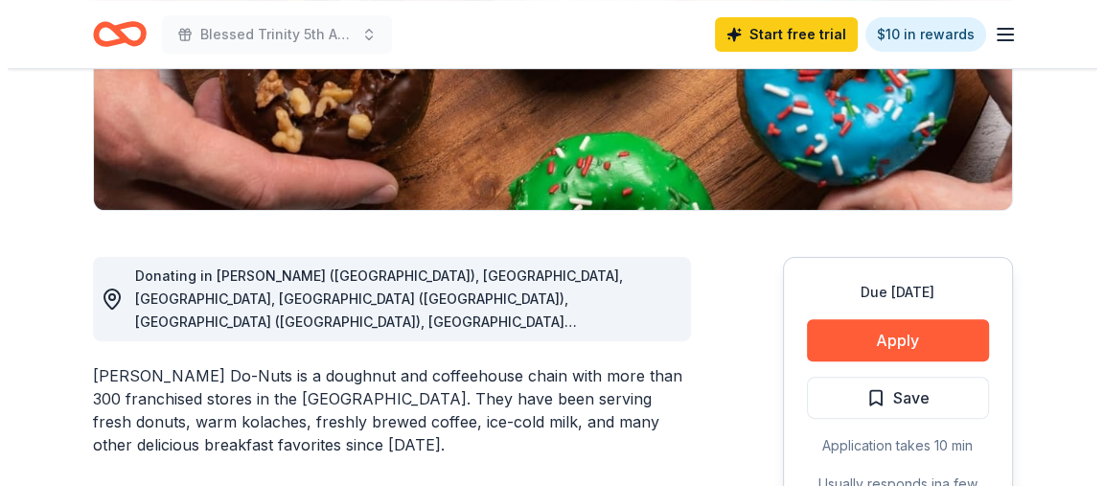
scroll to position [383, 0]
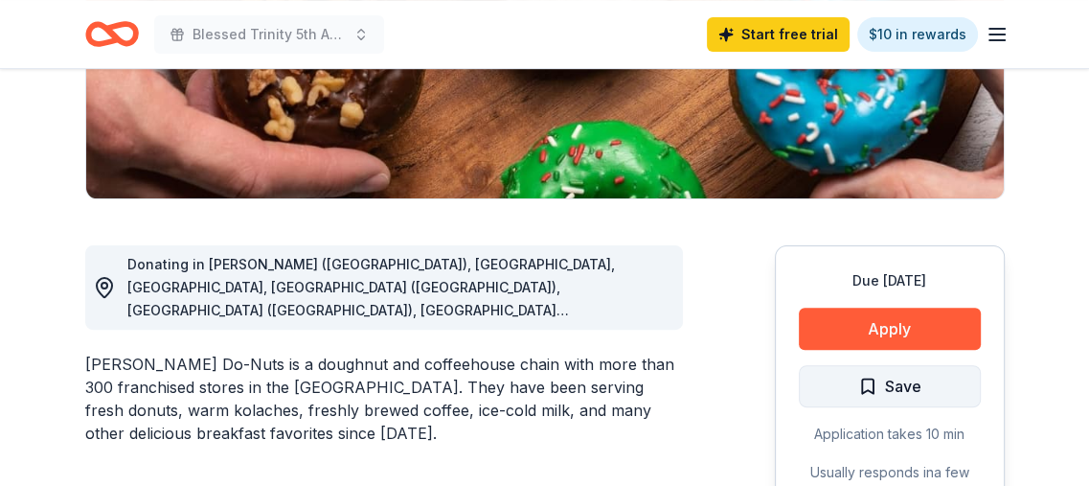
click at [885, 386] on span "Save" at bounding box center [903, 386] width 36 height 25
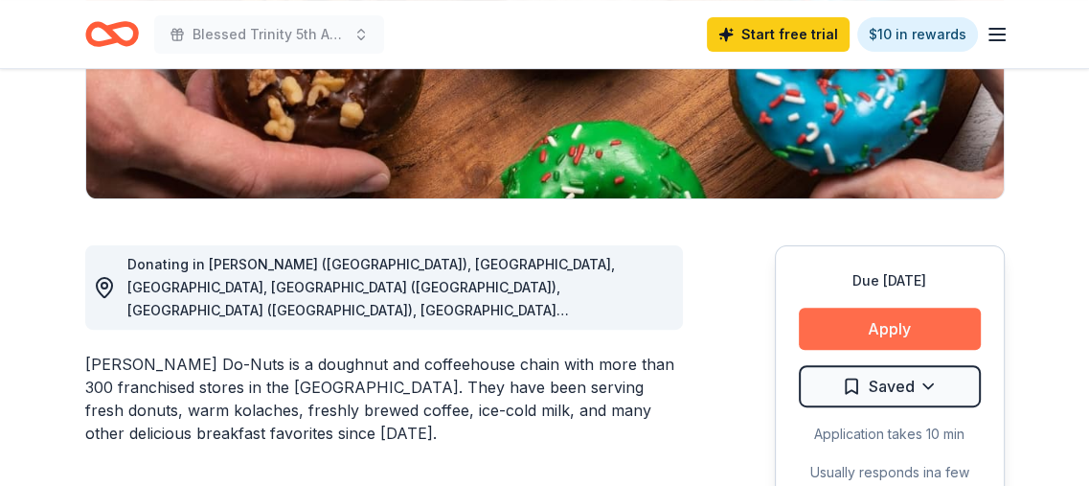
click at [888, 327] on button "Apply" at bounding box center [890, 328] width 182 height 42
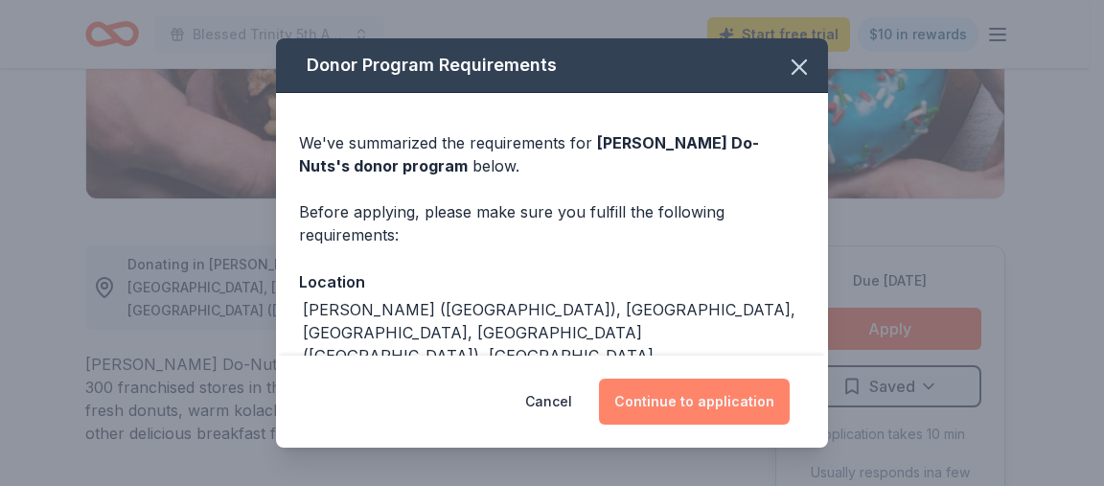
click at [681, 404] on button "Continue to application" at bounding box center [694, 401] width 191 height 46
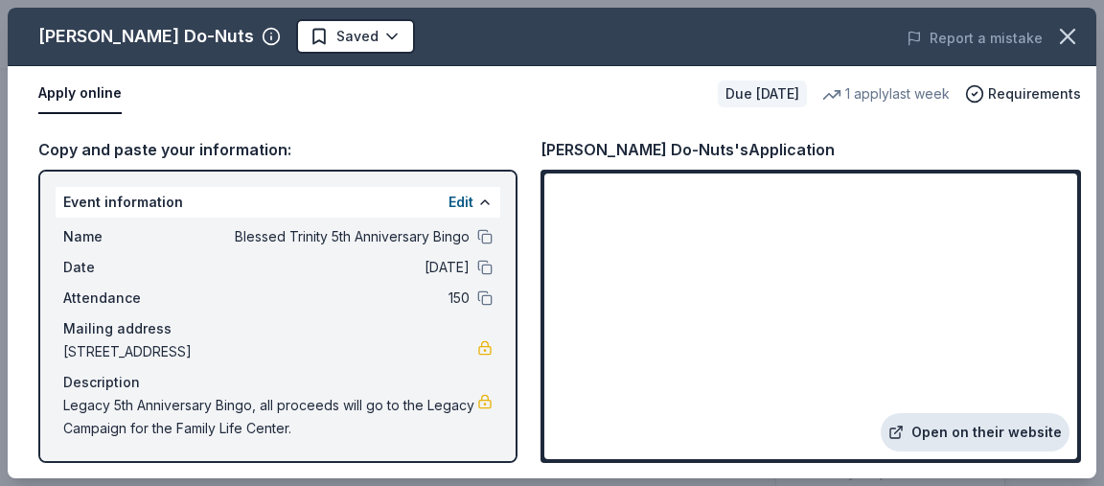
click at [945, 426] on link "Open on their website" at bounding box center [974, 432] width 189 height 38
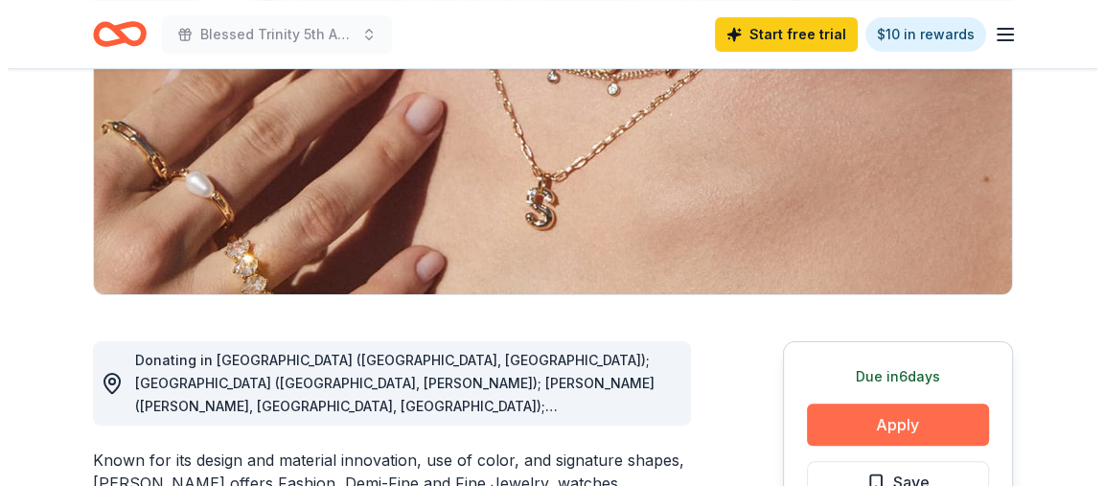
scroll to position [383, 0]
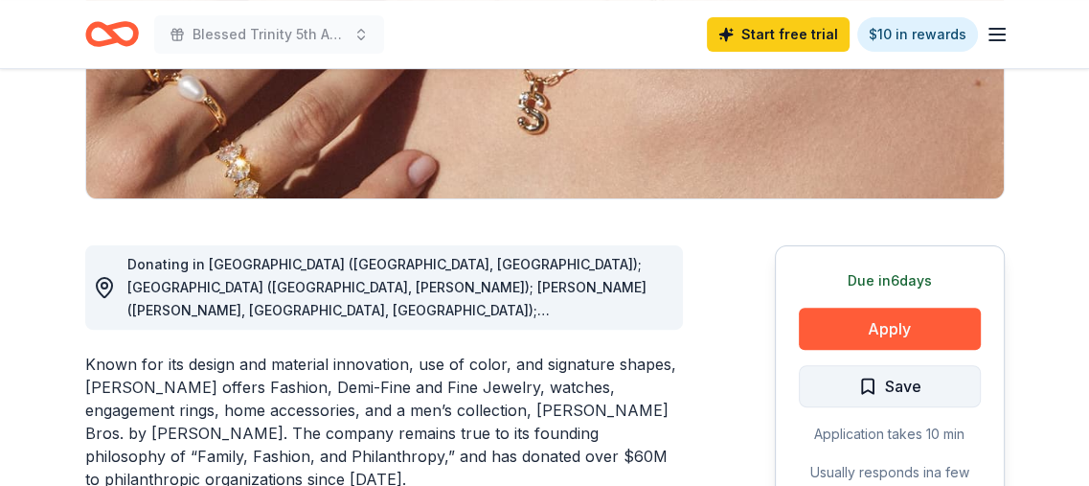
click at [899, 385] on span "Save" at bounding box center [903, 386] width 36 height 25
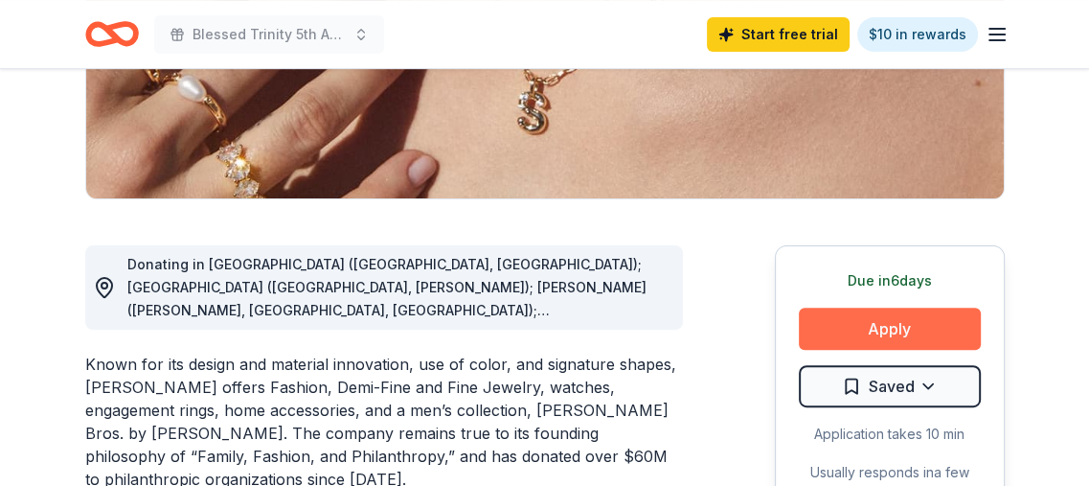
click at [872, 328] on button "Apply" at bounding box center [890, 328] width 182 height 42
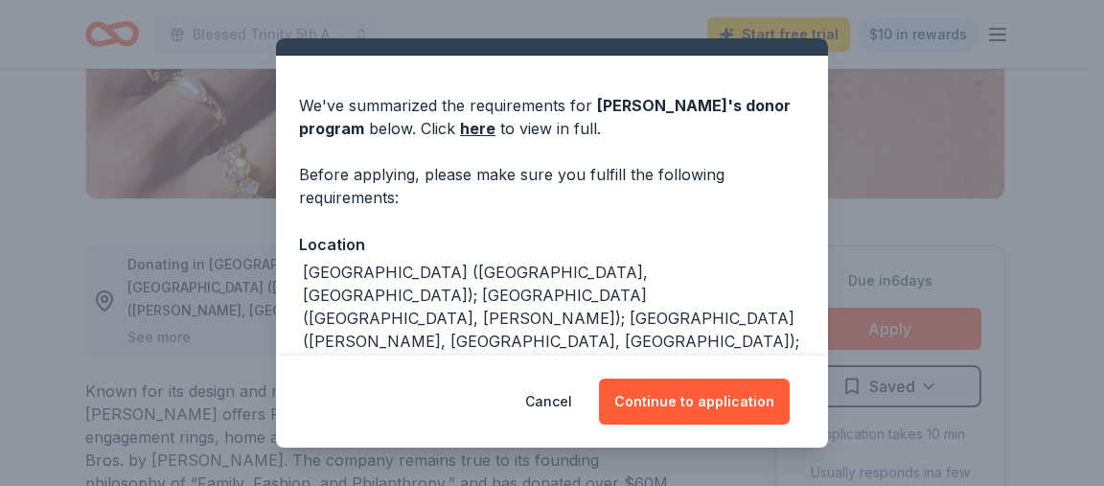
scroll to position [96, 0]
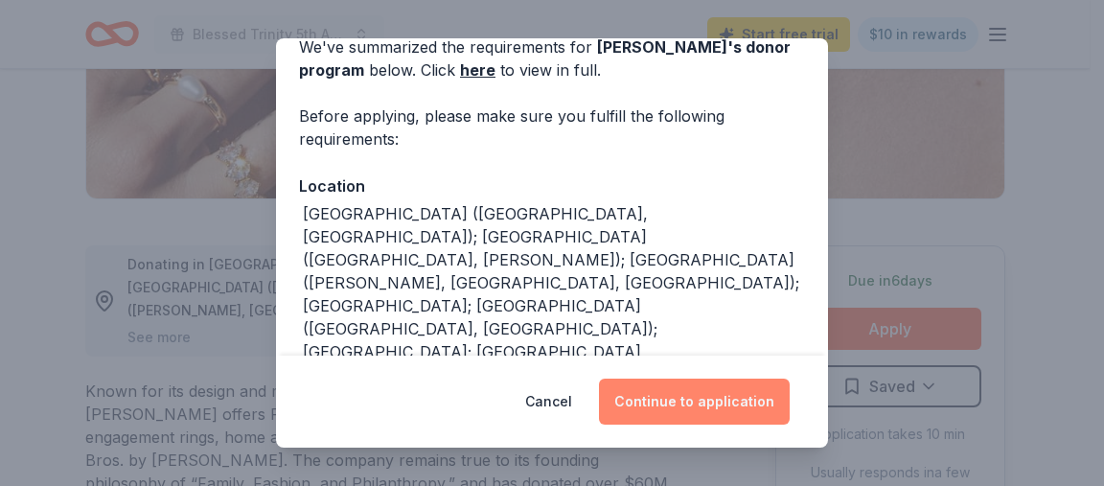
click at [686, 401] on button "Continue to application" at bounding box center [694, 401] width 191 height 46
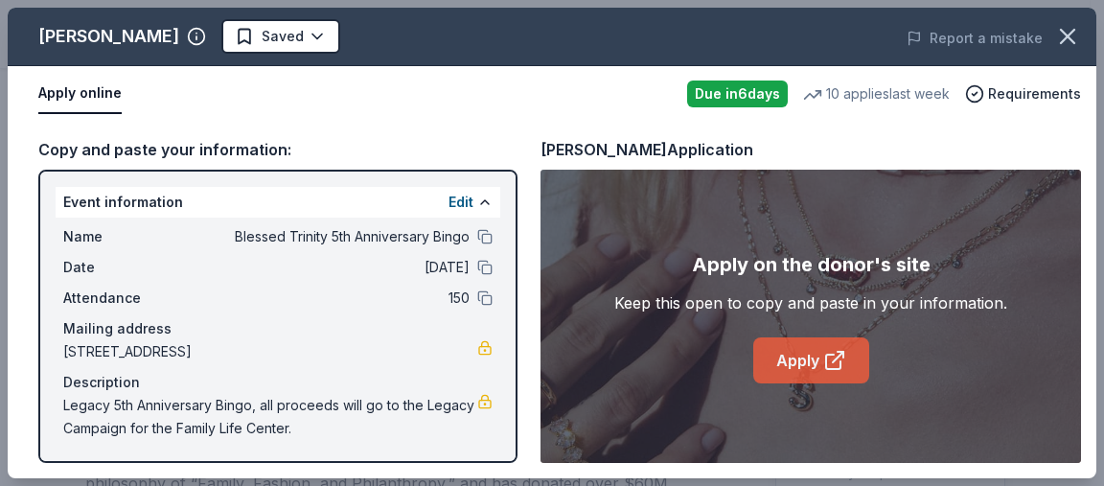
click at [811, 355] on link "Apply" at bounding box center [811, 360] width 116 height 46
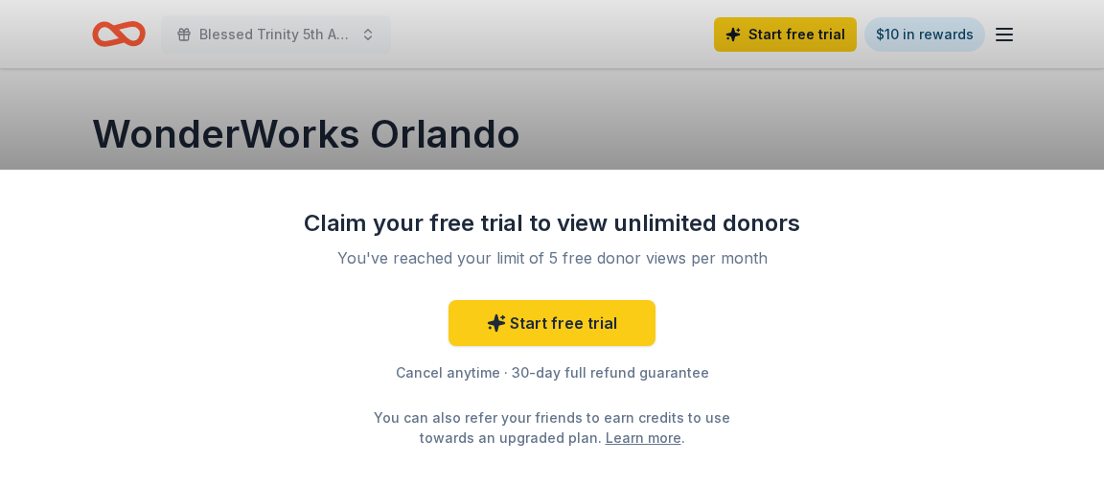
click at [497, 102] on div "Claim your free trial to view unlimited donors You've reached your limit of 5 f…" at bounding box center [552, 243] width 1104 height 486
